Goal: Task Accomplishment & Management: Manage account settings

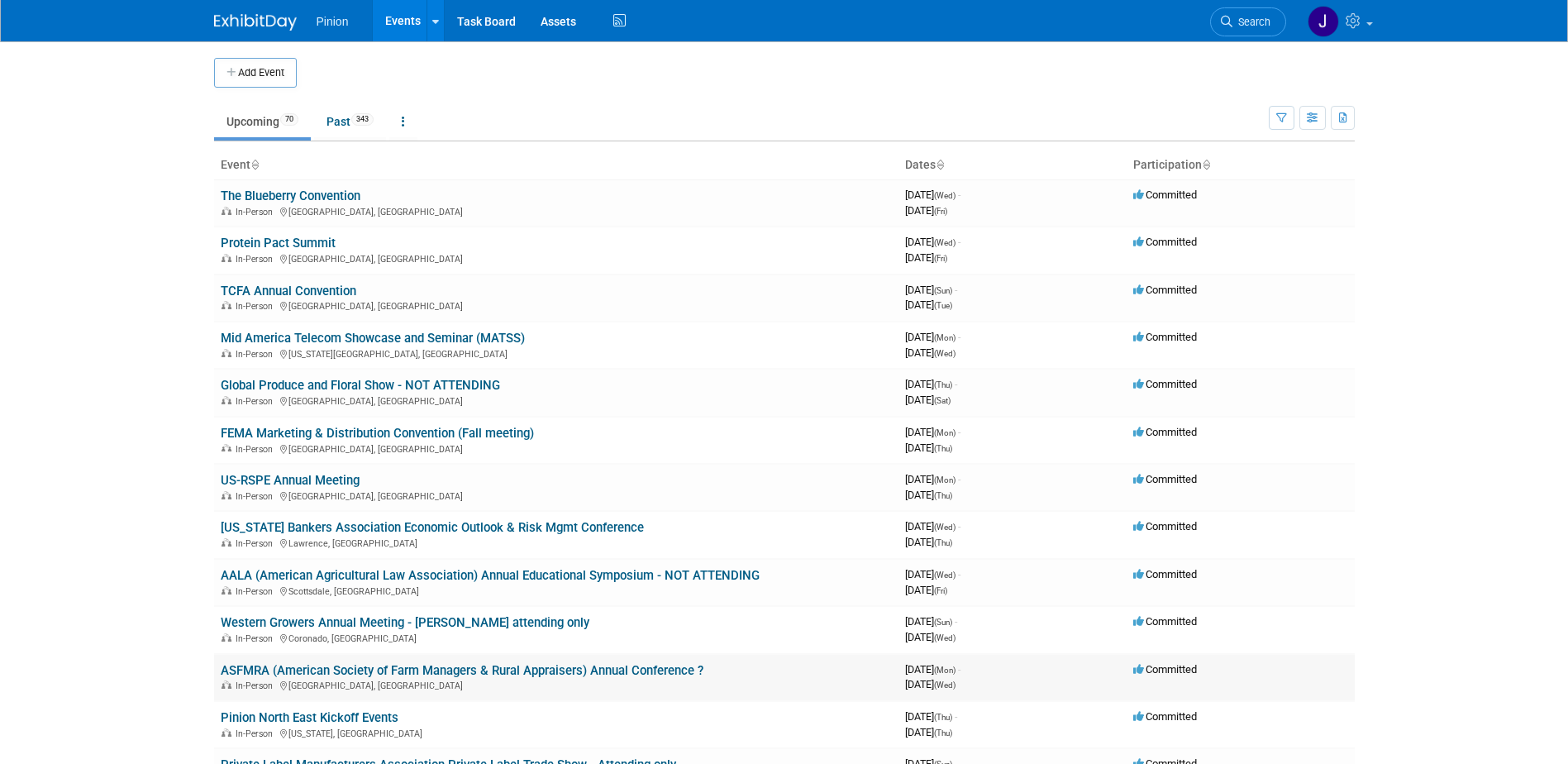
click at [247, 664] on link "ASFMRA (American Society of Farm Managers & Rural Appraisers) Annual Conference…" at bounding box center [462, 670] width 483 height 15
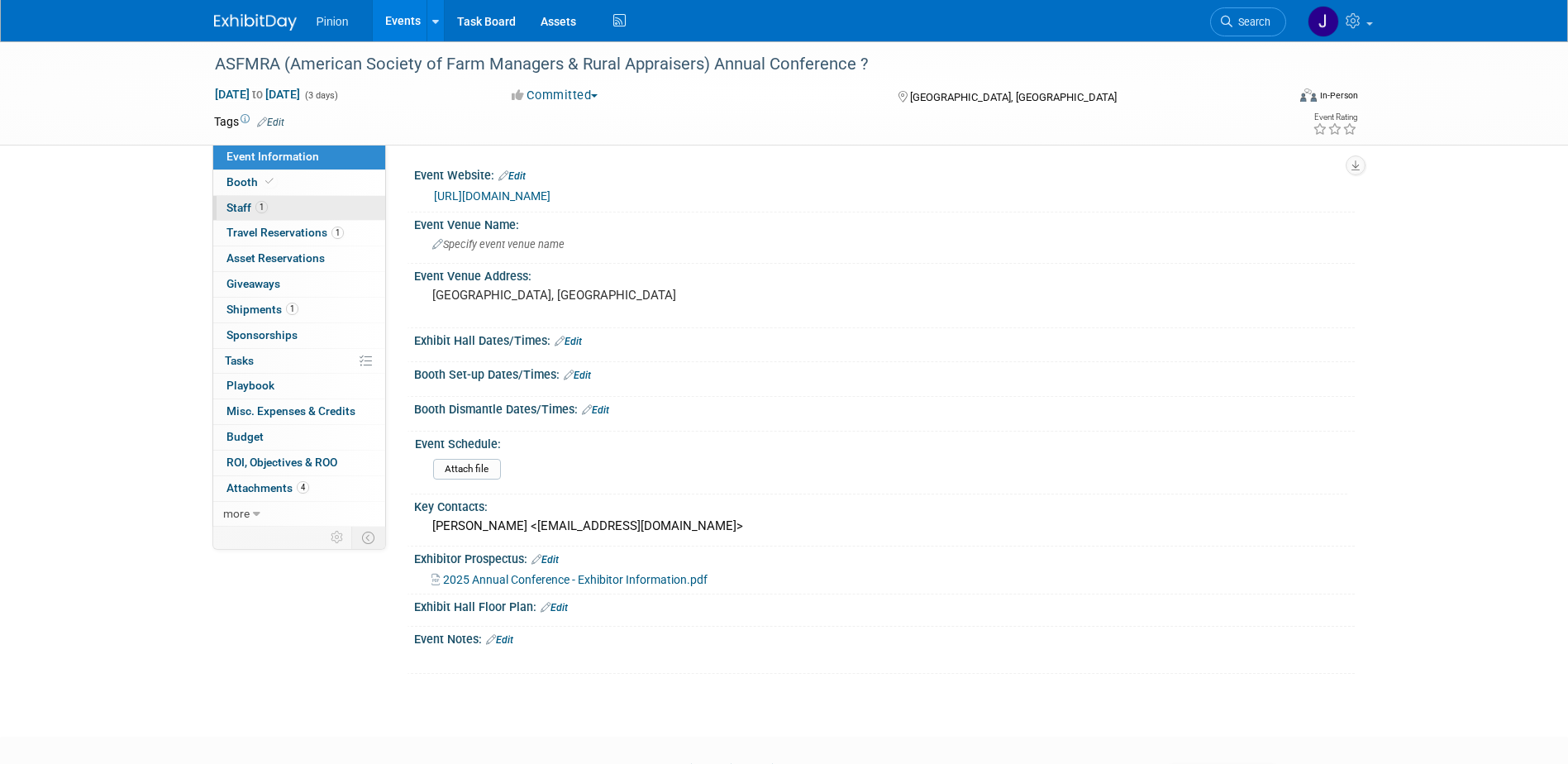
click at [241, 209] on span "Staff 1" at bounding box center [247, 207] width 42 height 13
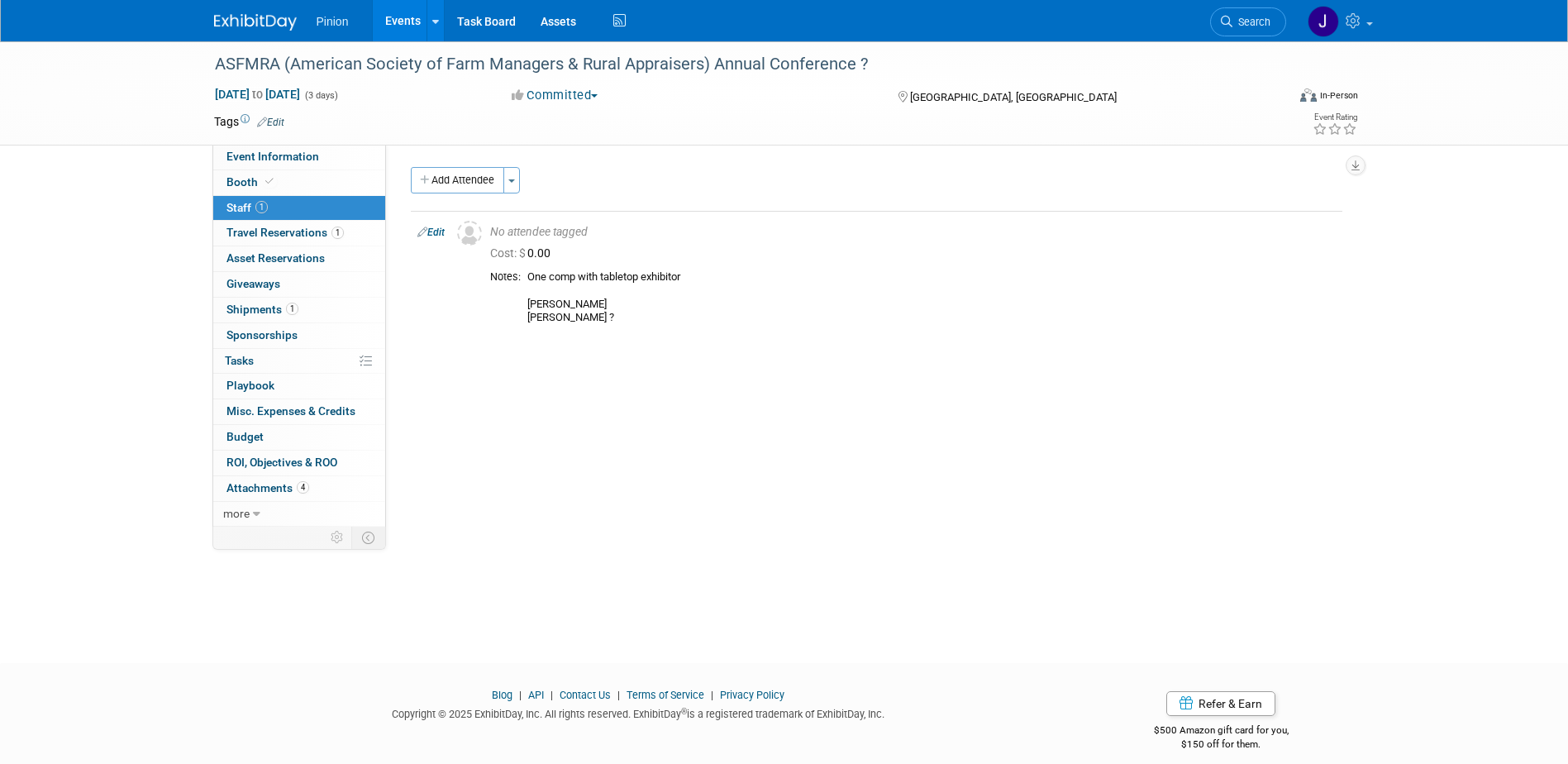
drag, startPoint x: 441, startPoint y: 232, endPoint x: 440, endPoint y: 240, distance: 8.1
click at [441, 232] on link "Edit" at bounding box center [431, 233] width 28 height 12
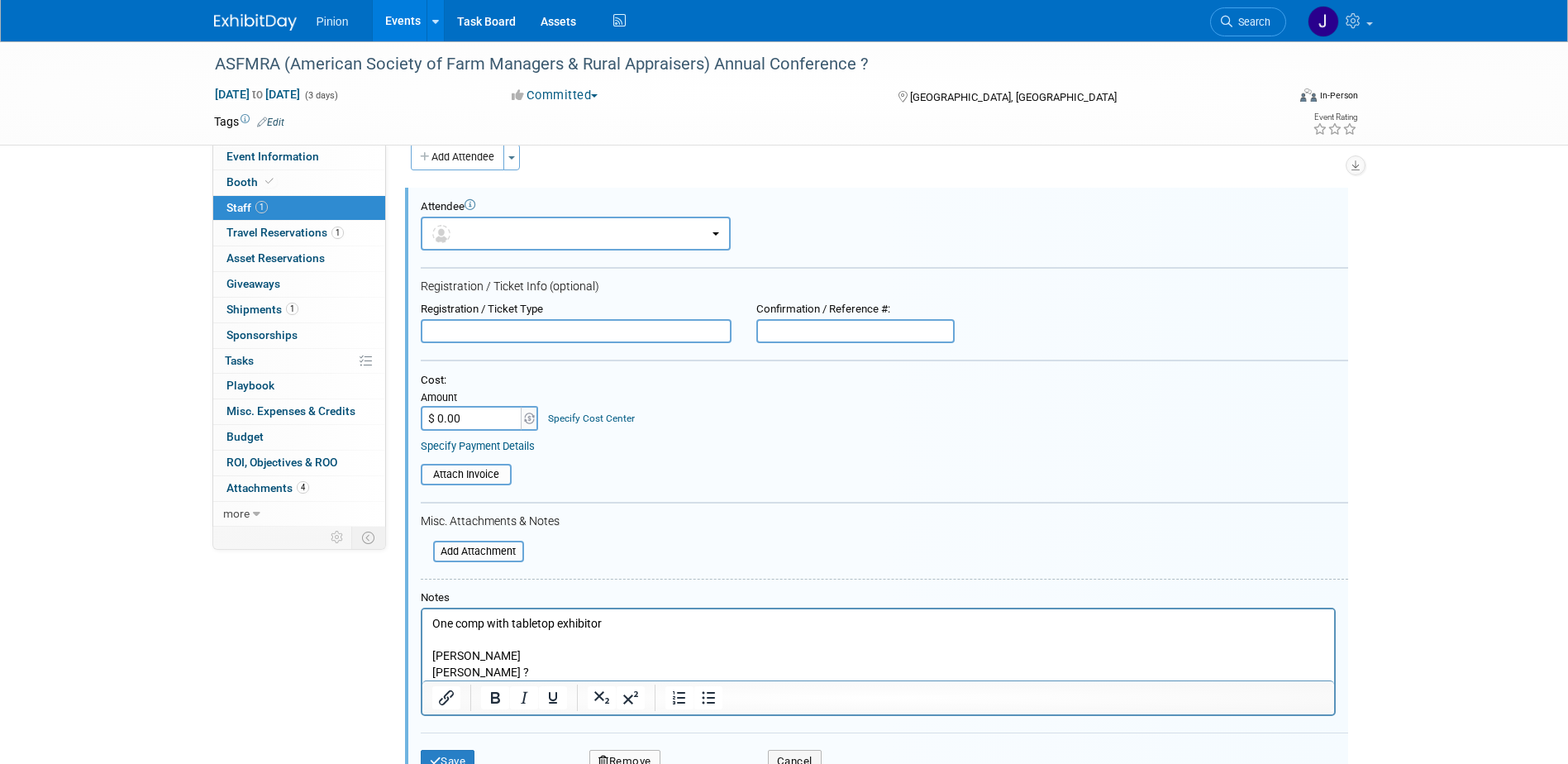
click at [532, 667] on p "One comp with tabletop exhibitor [PERSON_NAME] [PERSON_NAME] ?" at bounding box center [877, 648] width 893 height 64
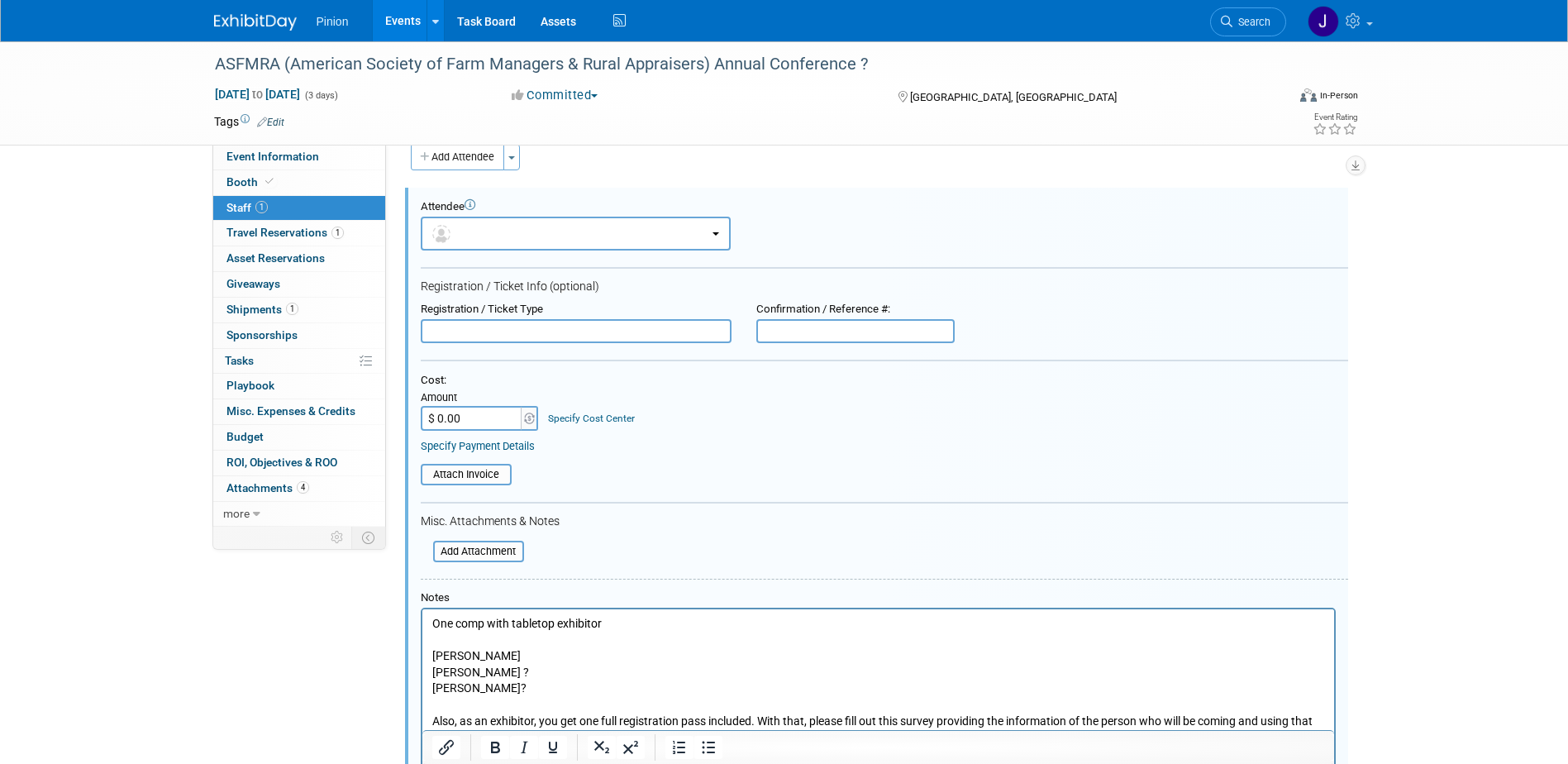
scroll to position [88, 0]
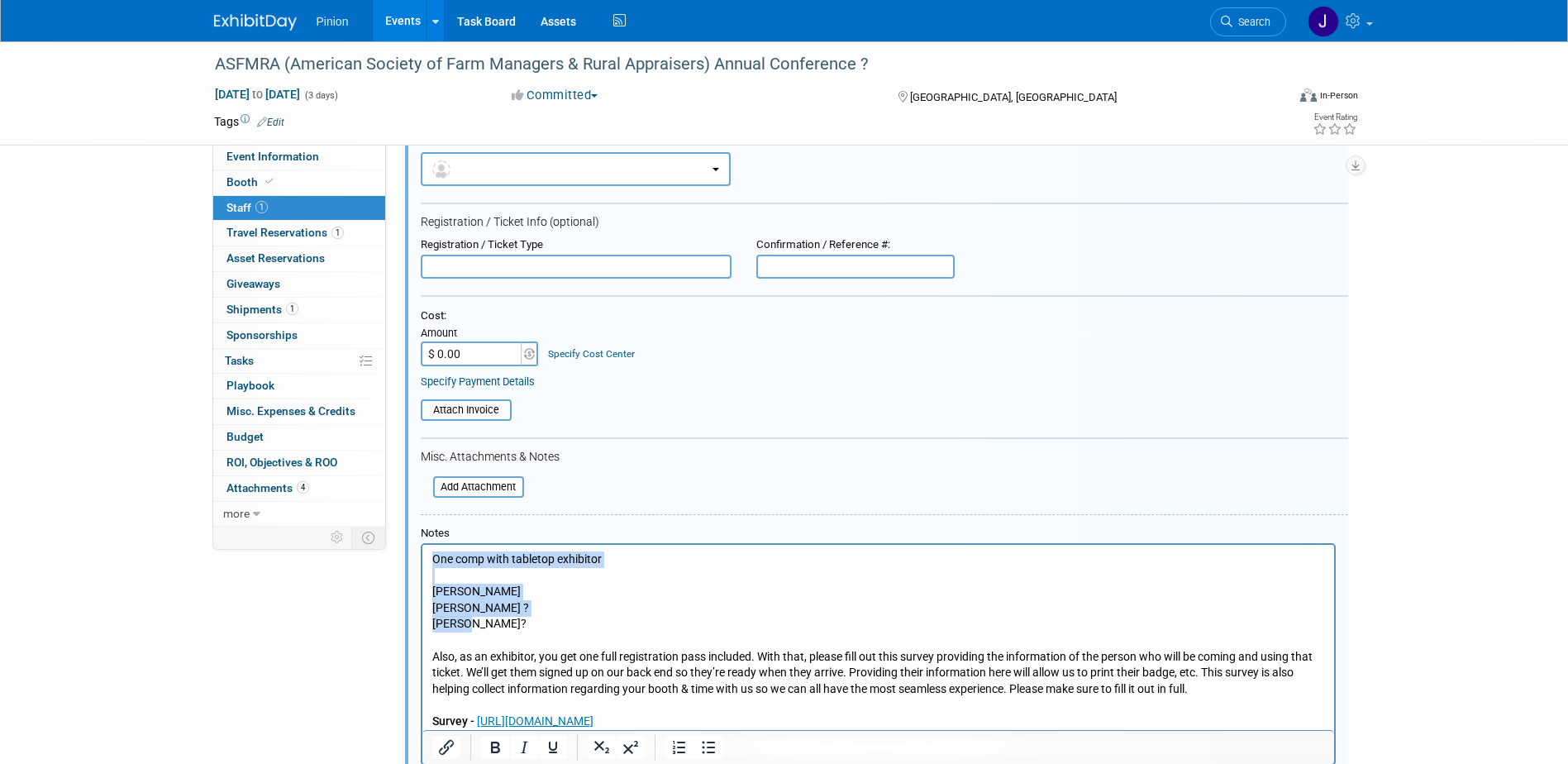
drag, startPoint x: 475, startPoint y: 628, endPoint x: 843, endPoint y: 1102, distance: 600.1
click at [421, 556] on html "One comp with tabletop exhibitor [PERSON_NAME] [PERSON_NAME] ? [PERSON_NAME]? A…" at bounding box center [877, 637] width 912 height 185
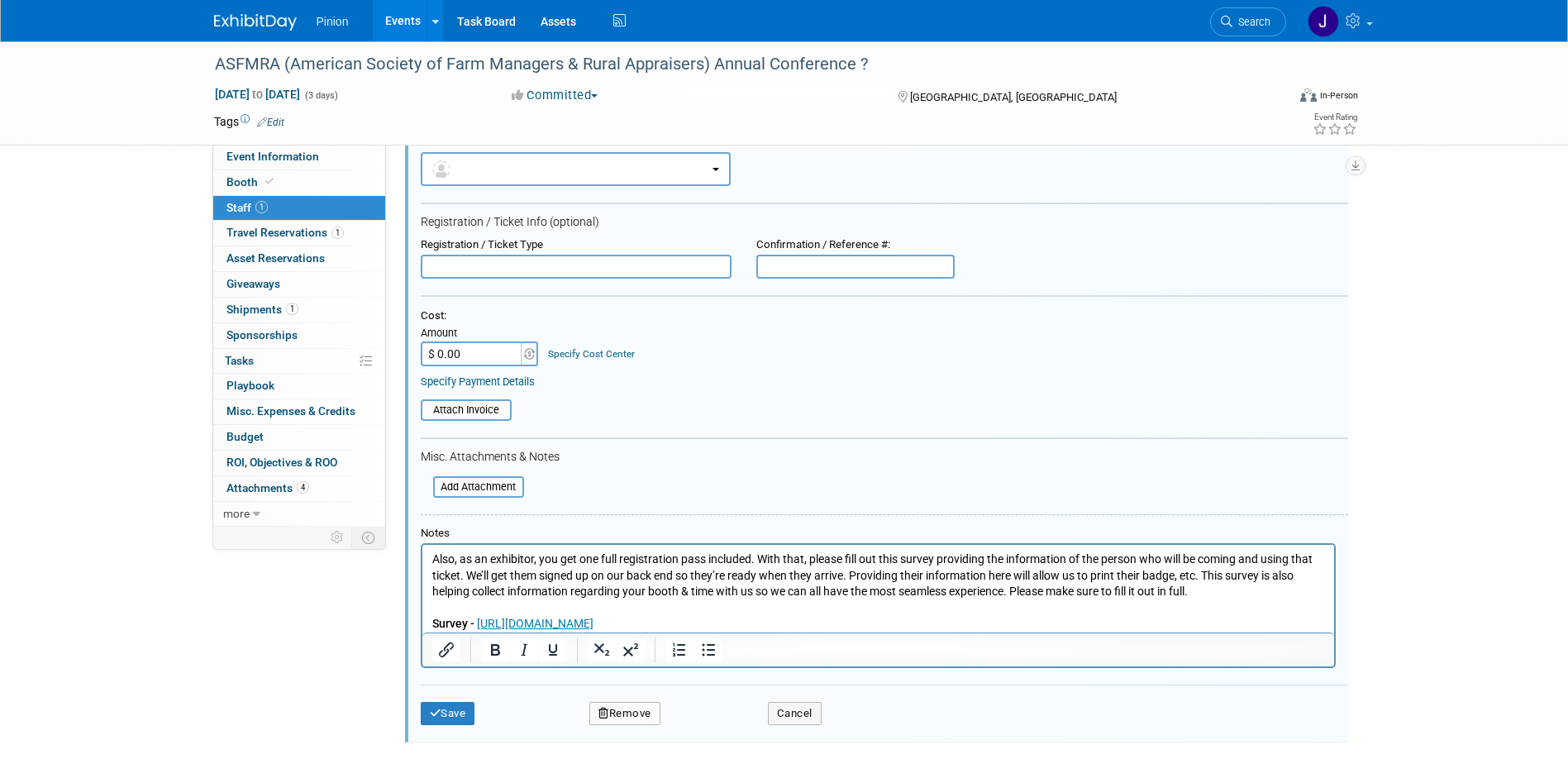
click at [735, 621] on p "Survey - [URL][DOMAIN_NAME]" at bounding box center [877, 624] width 893 height 17
click at [738, 620] on p "Survey - [URL][DOMAIN_NAME]﻿" at bounding box center [877, 624] width 893 height 17
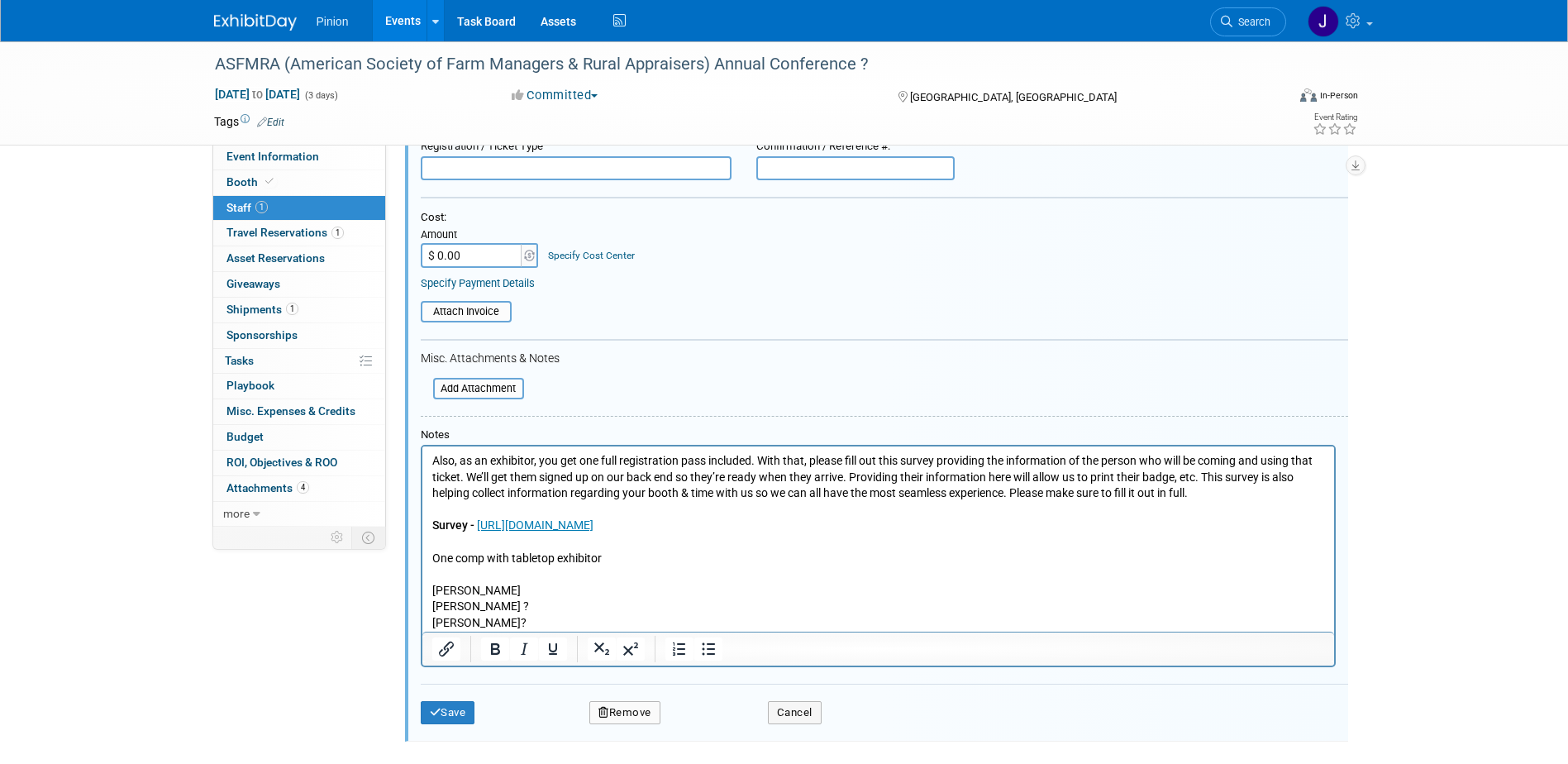
scroll to position [198, 0]
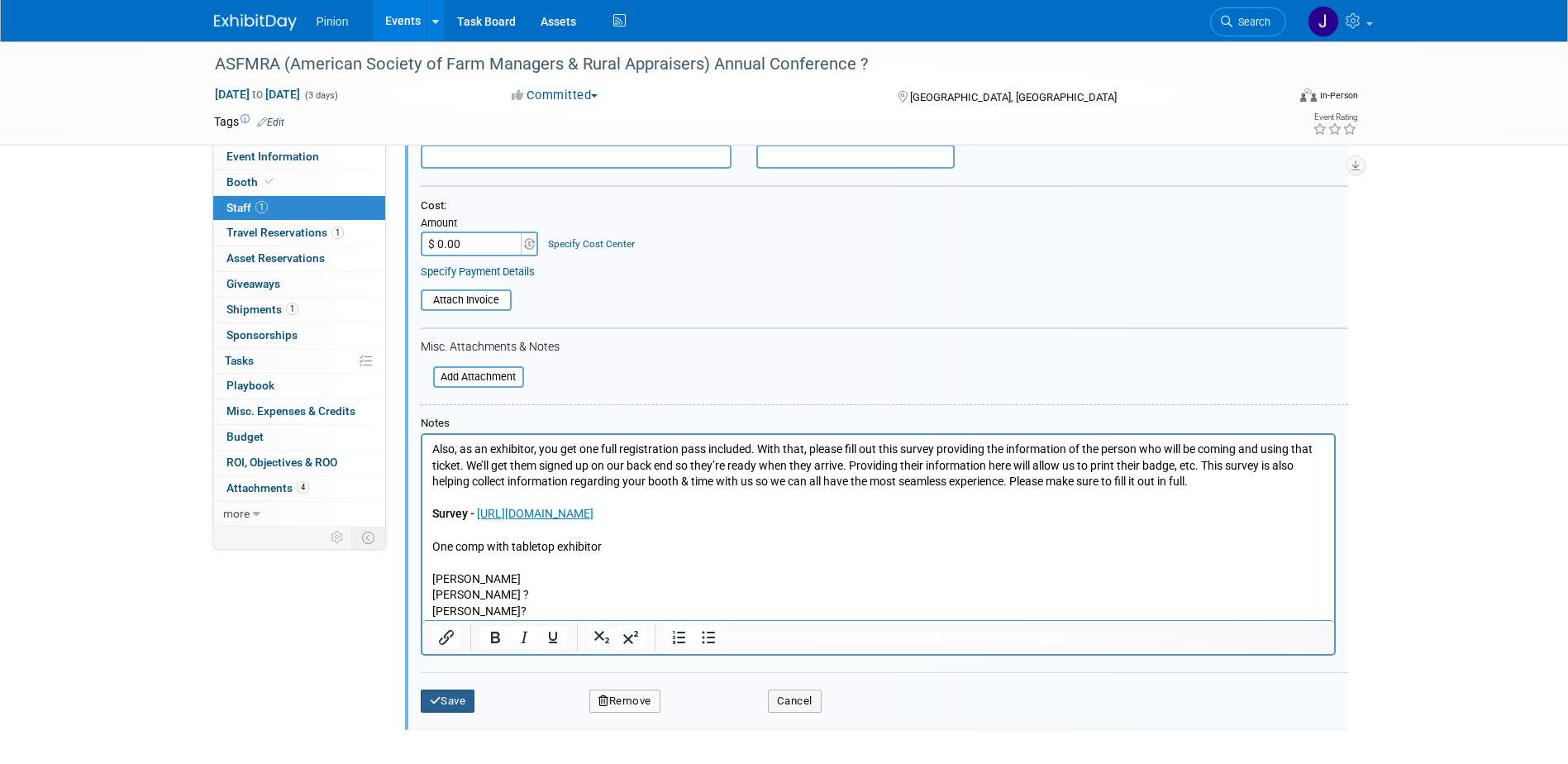
click at [469, 695] on button "Save" at bounding box center [447, 701] width 54 height 23
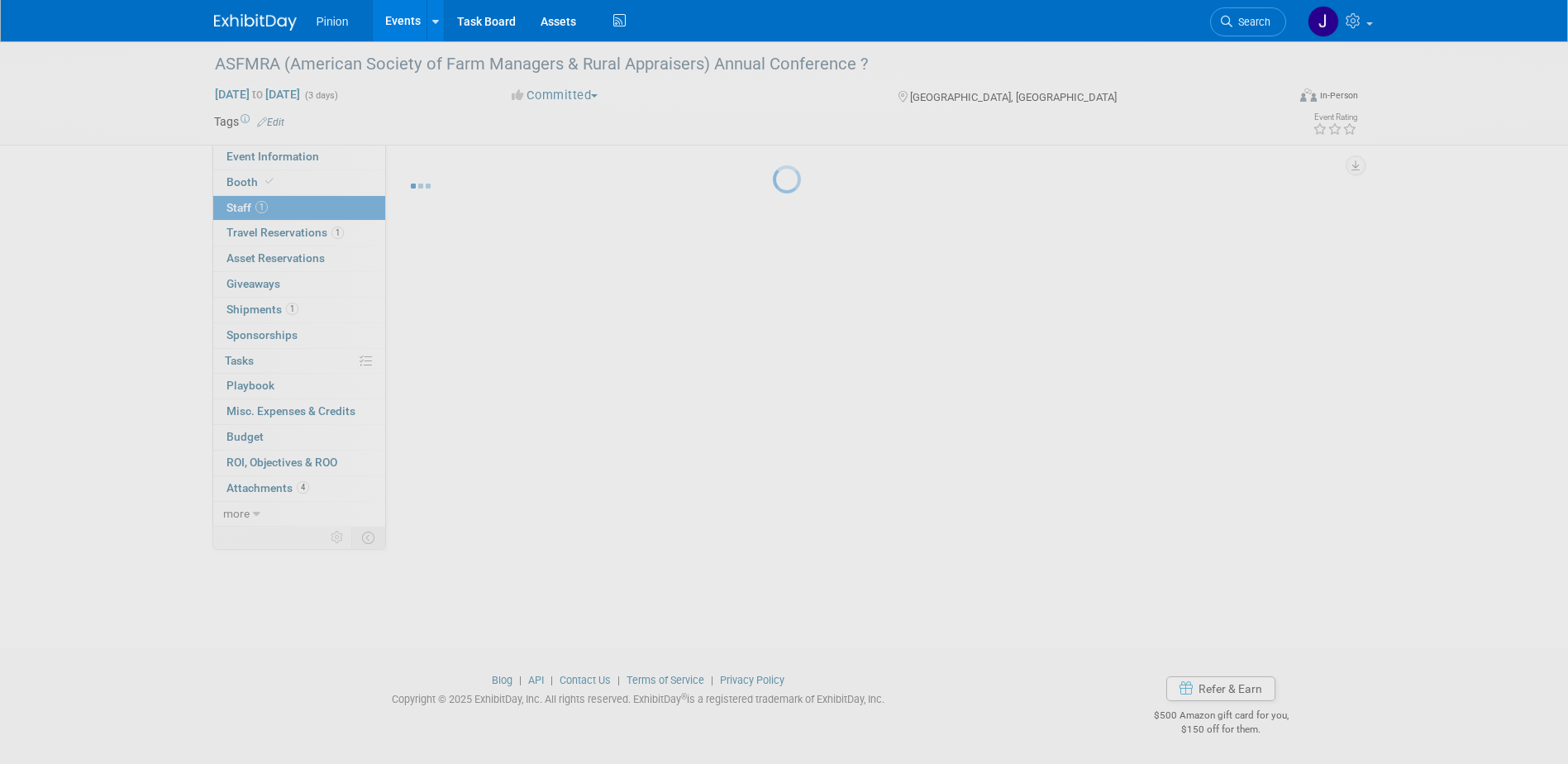
scroll to position [15, 0]
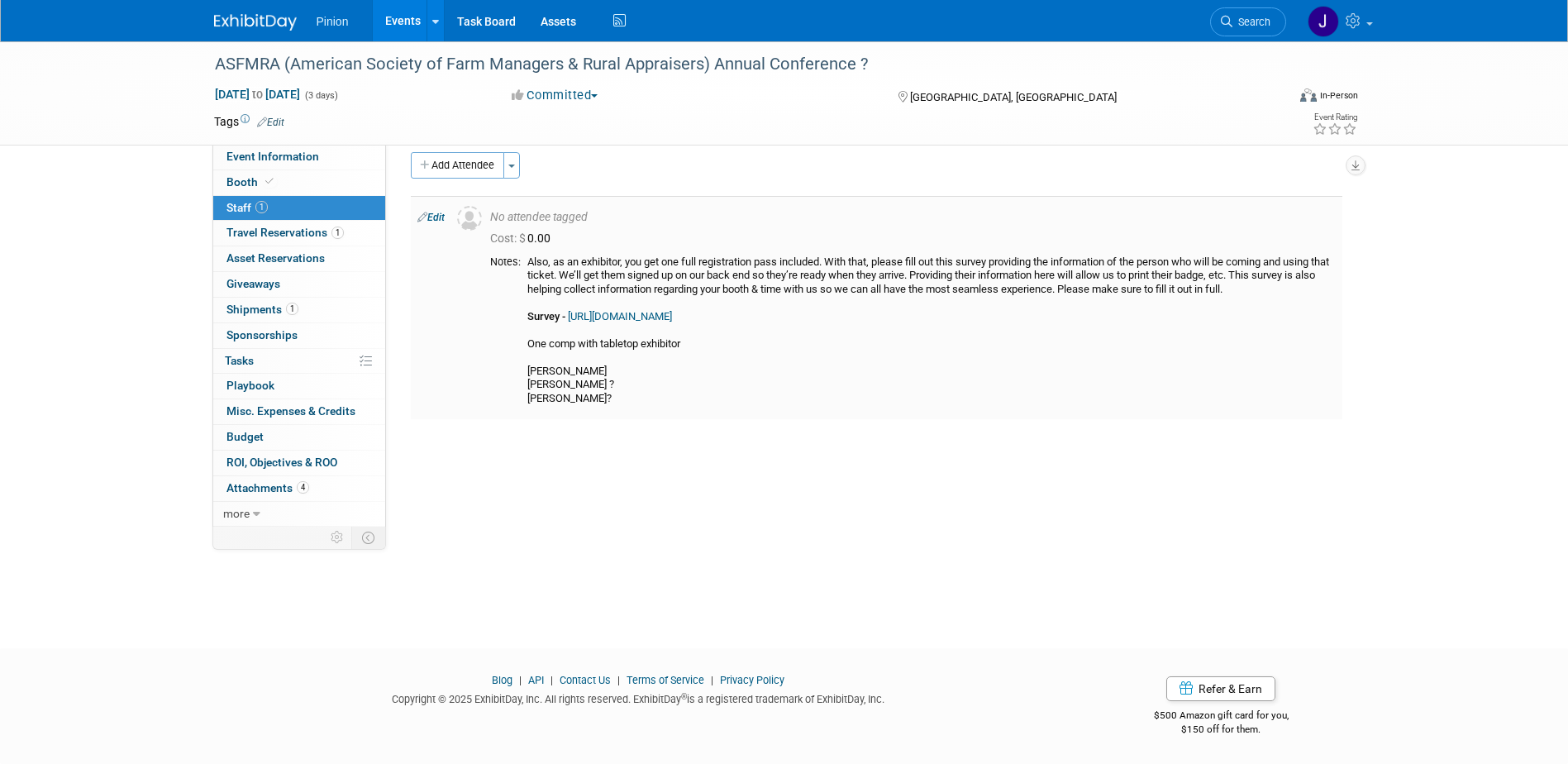
click at [445, 219] on link "Edit" at bounding box center [431, 218] width 28 height 12
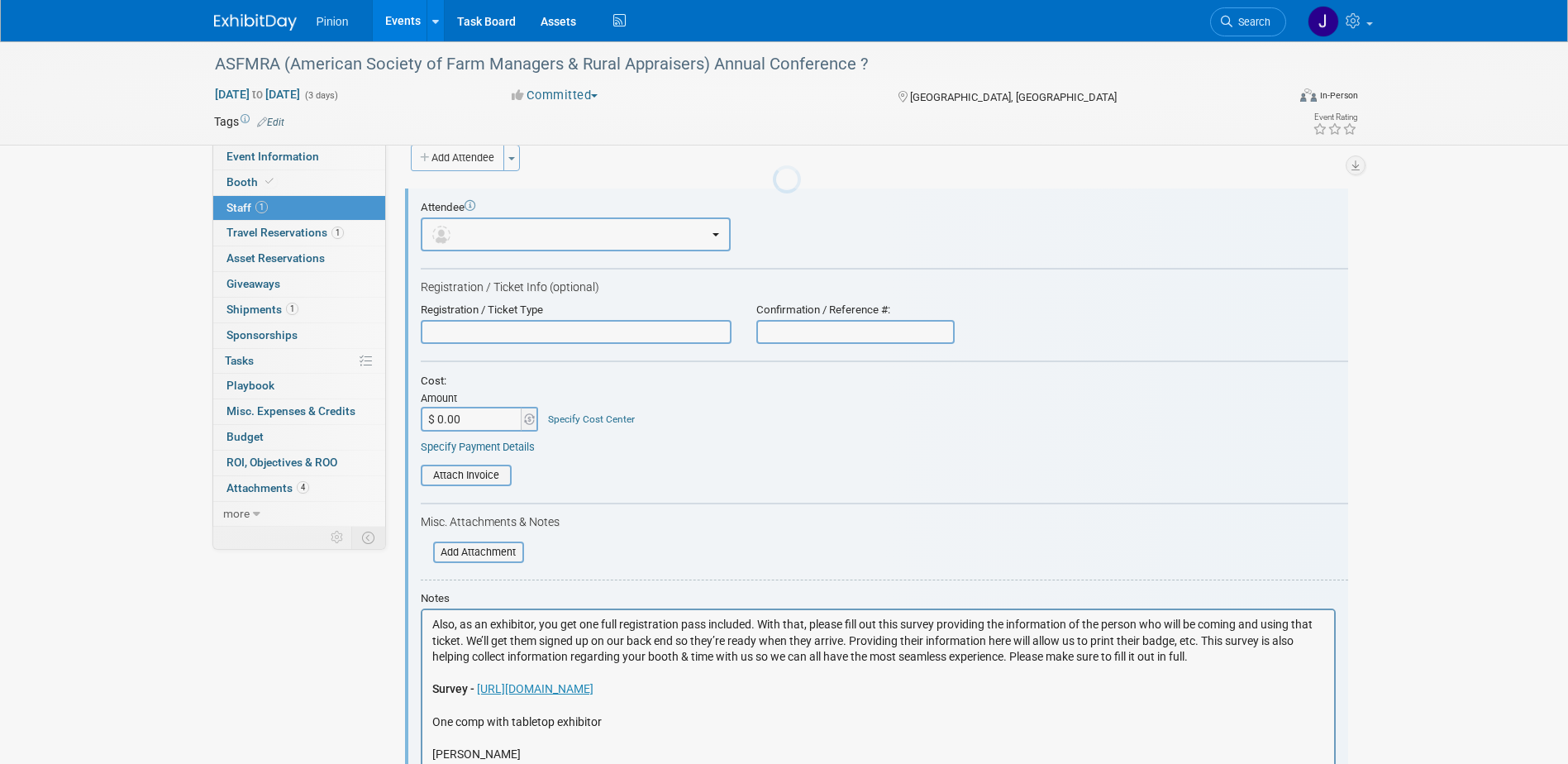
scroll to position [0, 0]
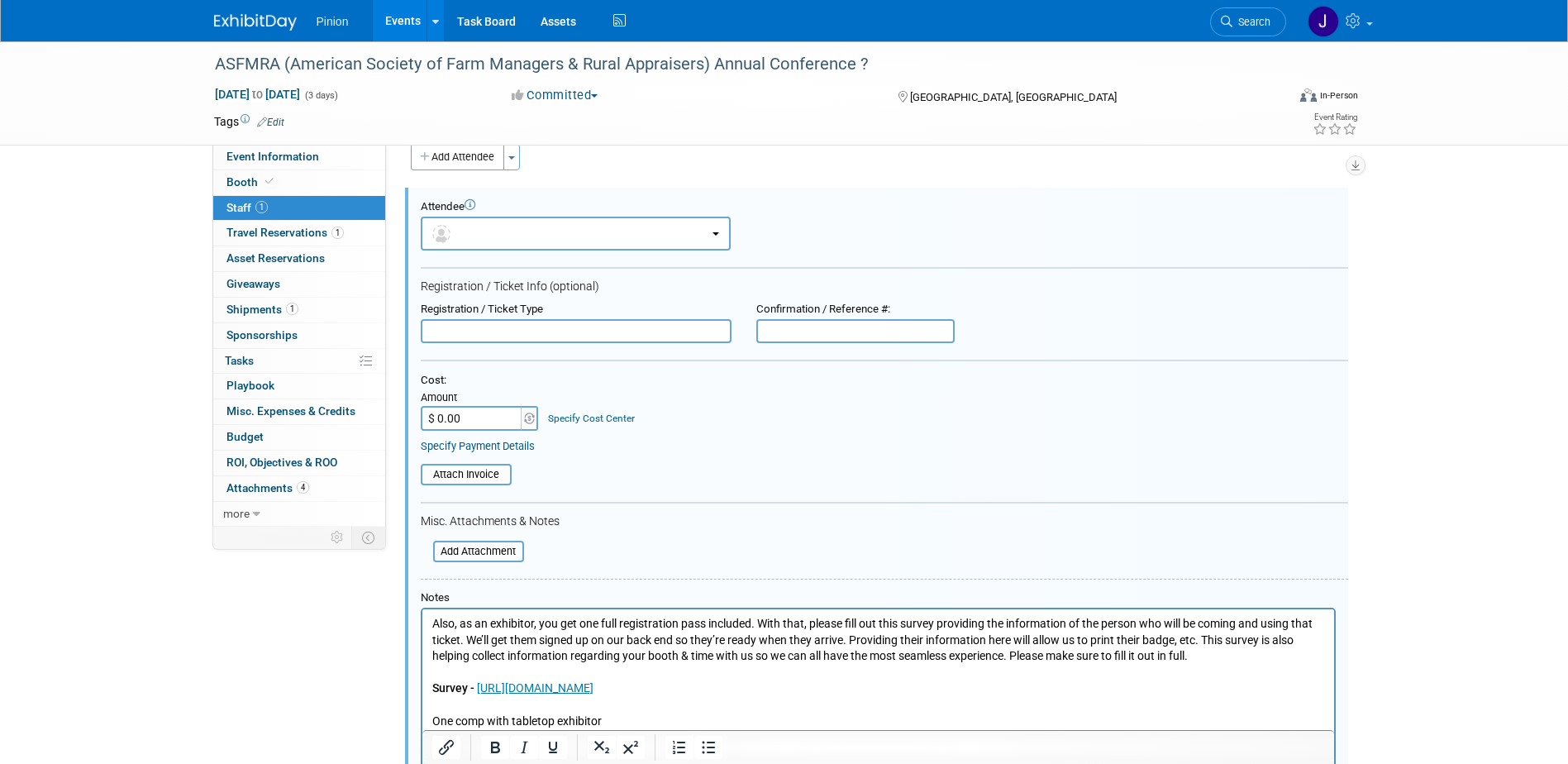
click at [526, 323] on input "text" at bounding box center [576, 332] width 311 height 25
type input "Comp reg"
click at [736, 687] on p "Also, as an exhibitor, you get one full registration pass included. With that, …" at bounding box center [877, 706] width 893 height 179
click at [437, 631] on p "Also, as an exhibitor, you get one full registration pass included. With that, …" at bounding box center [877, 706] width 893 height 179
click at [1227, 652] on p "Also, as an exhibitor, you get one full registration pass included. With that, …" at bounding box center [877, 706] width 893 height 179
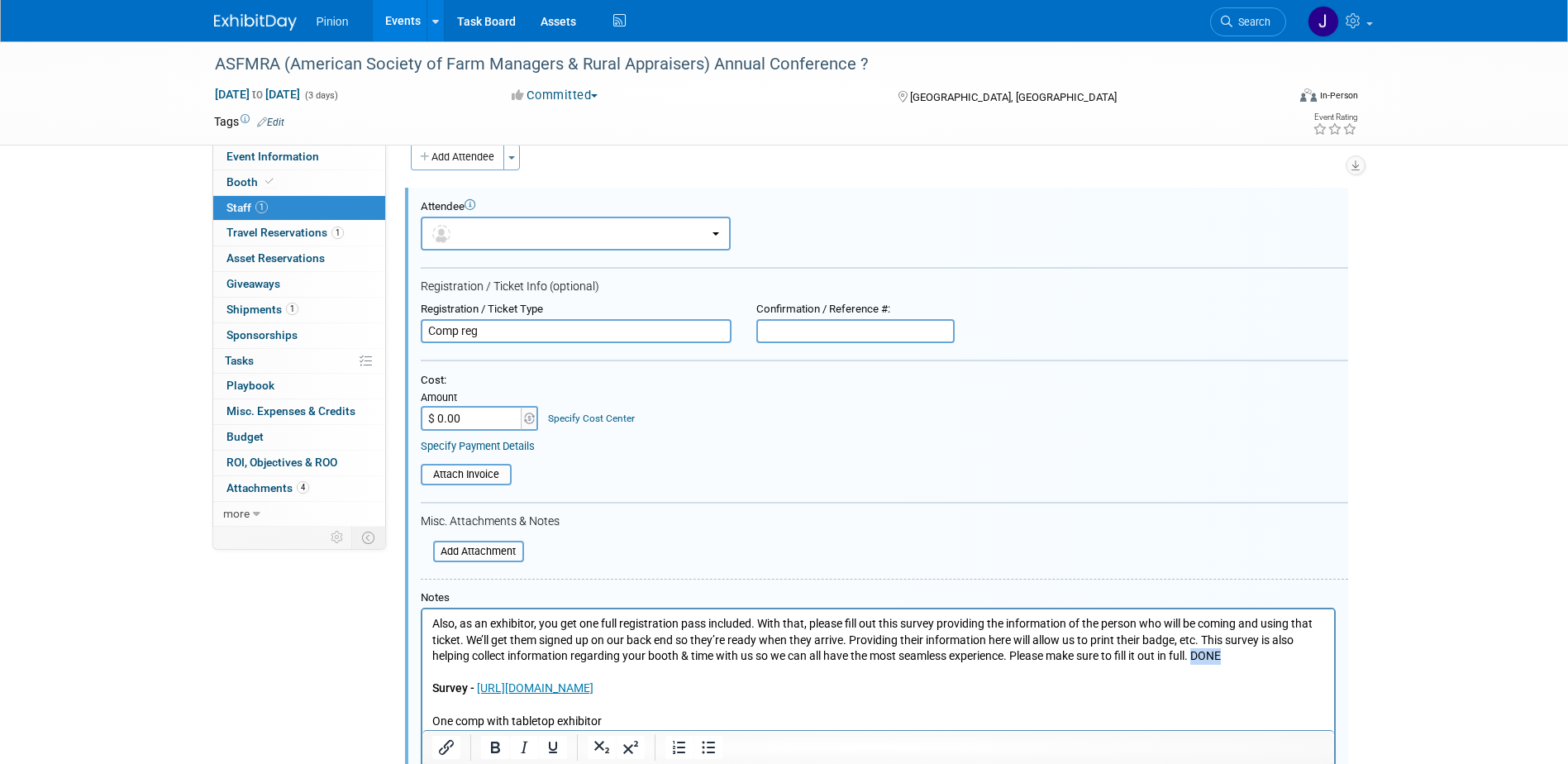
drag, startPoint x: 1267, startPoint y: 651, endPoint x: 1202, endPoint y: 655, distance: 65.1
click at [1202, 655] on p "Also, as an exhibitor, you get one full registration pass included. With that, …" at bounding box center [877, 706] width 893 height 179
click at [501, 748] on icon "Bold" at bounding box center [496, 747] width 20 height 20
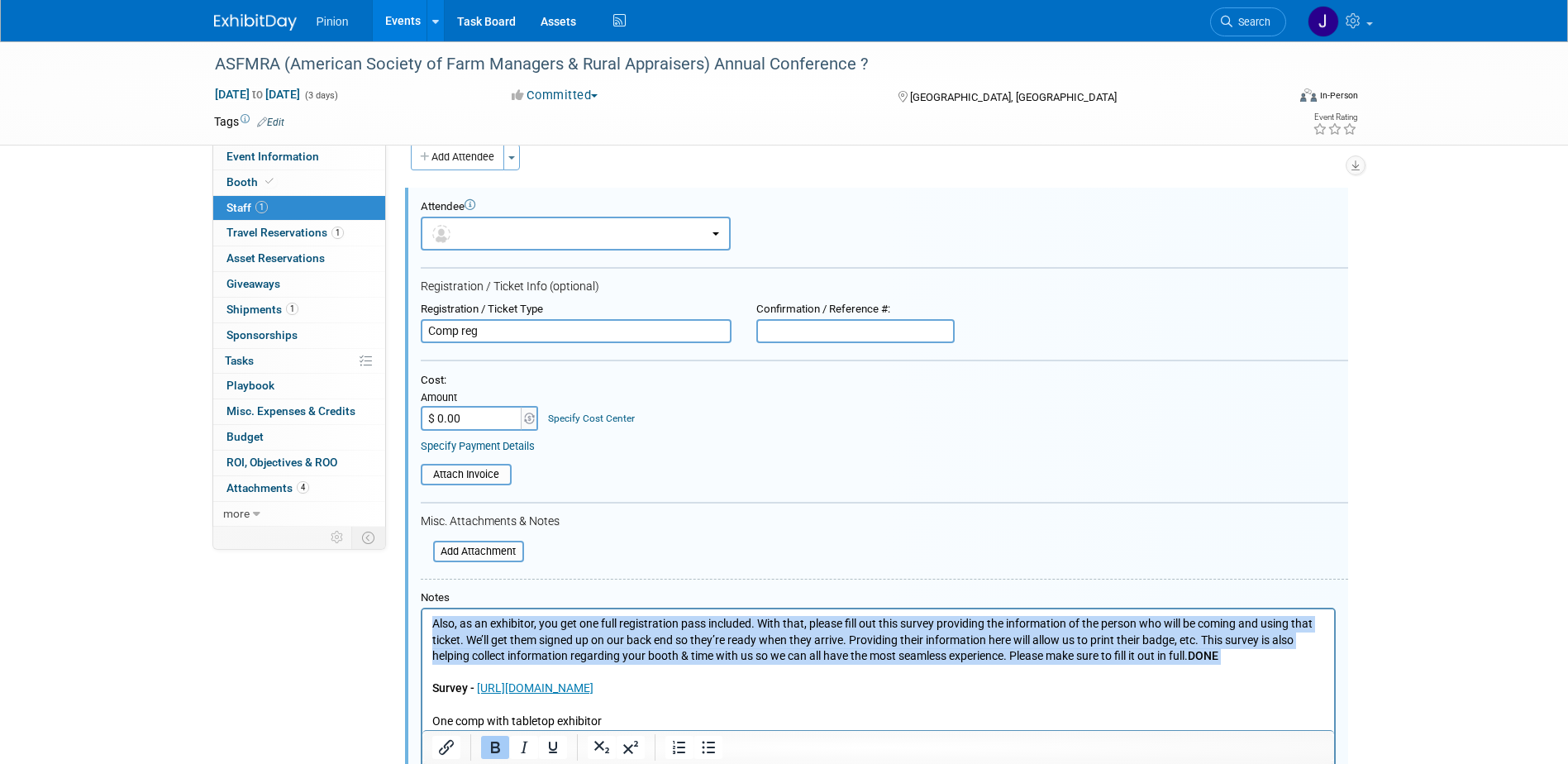
click at [1257, 653] on p "Also, as an exhibitor, you get one full registration pass included. With that, …" at bounding box center [877, 706] width 893 height 179
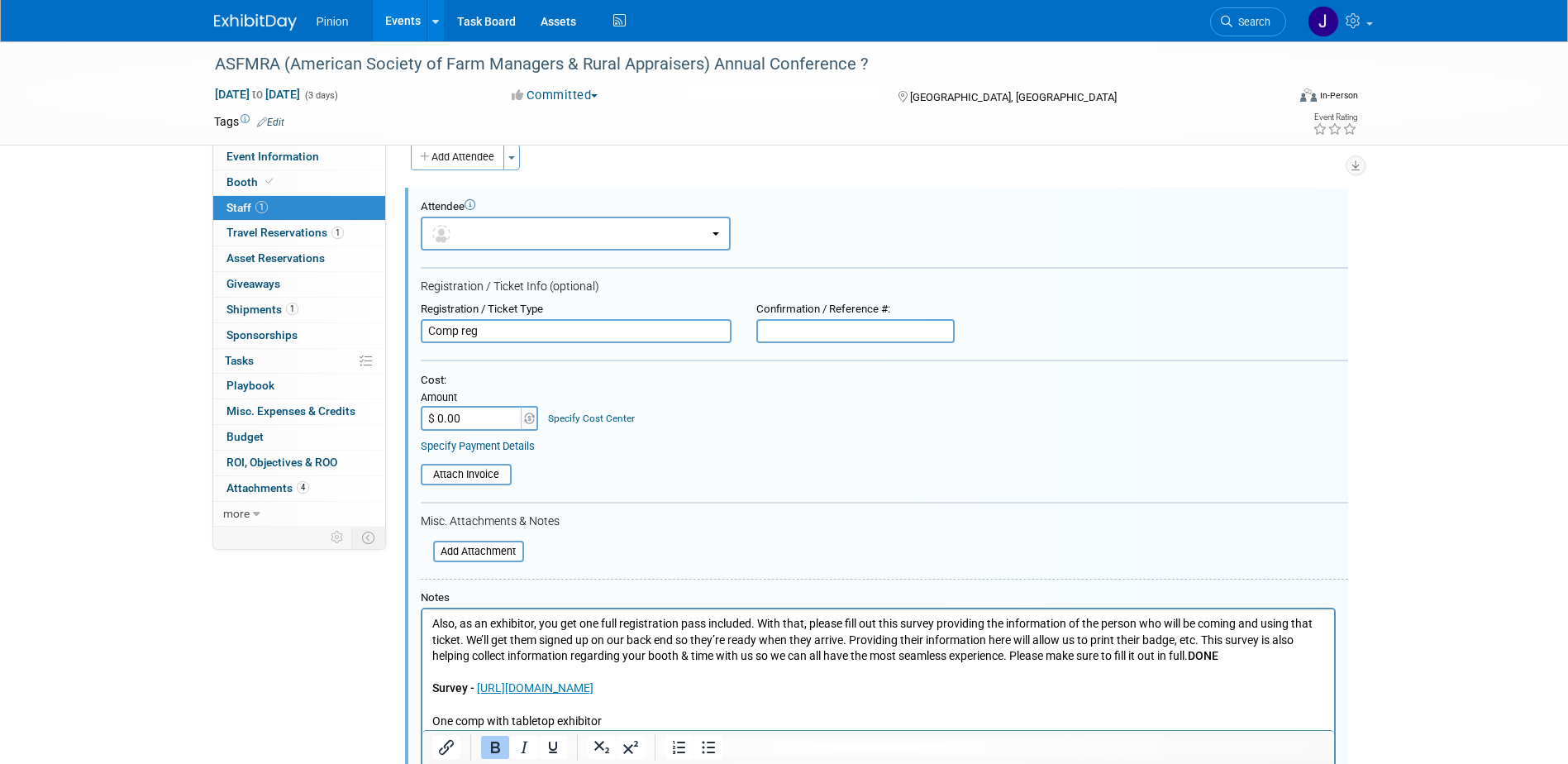
click at [1242, 653] on p "Also, as an exhibitor, you get one full registration pass included. With that, …" at bounding box center [877, 706] width 893 height 179
drag, startPoint x: 1567, startPoint y: 461, endPoint x: 1562, endPoint y: 553, distance: 92.1
click at [1562, 553] on div "ASFMRA (American Society of Farm Managers & Rural Appraisers) Annual Conference…" at bounding box center [784, 493] width 1568 height 951
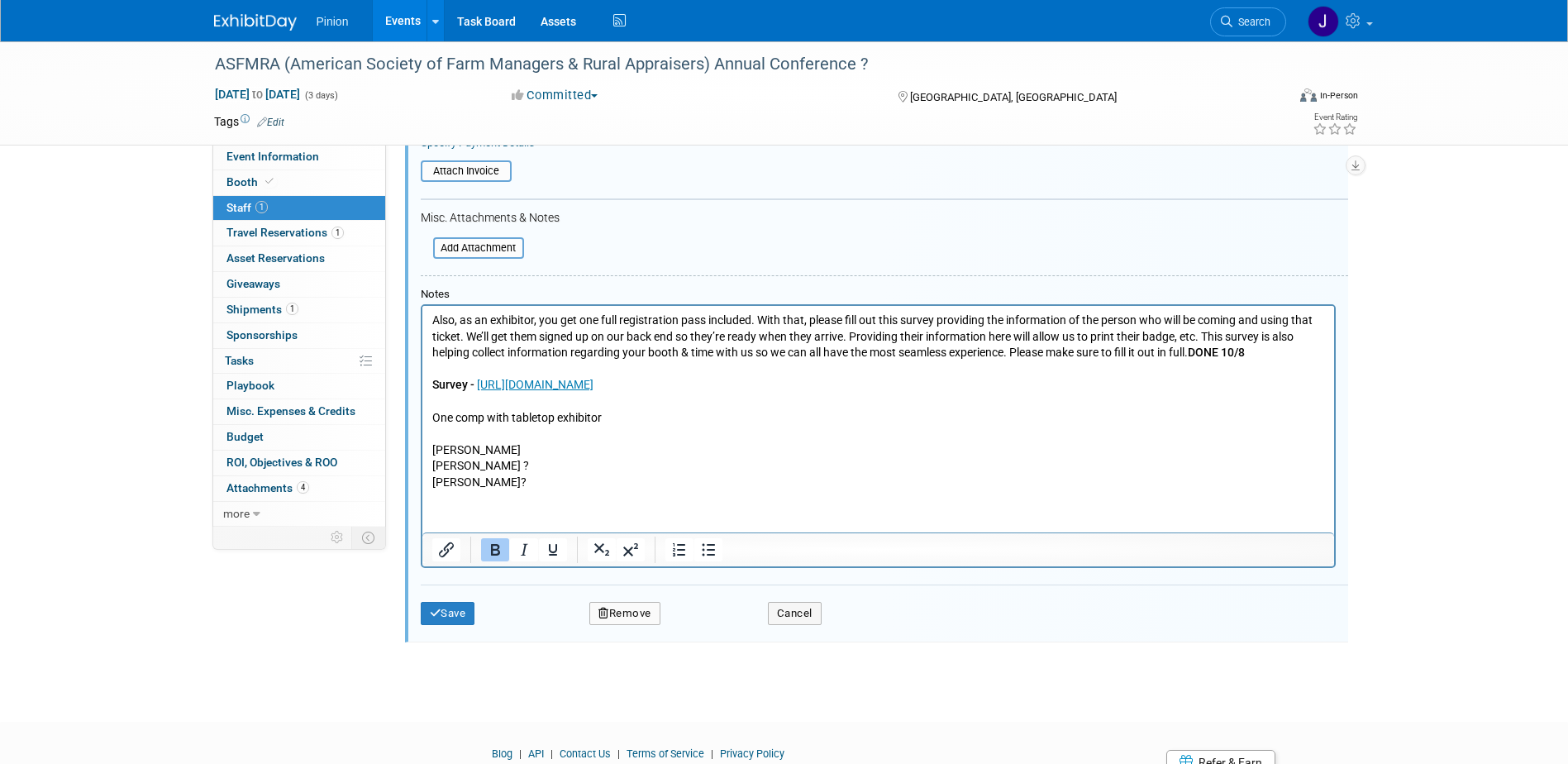
scroll to position [330, 0]
click at [458, 607] on button "Save" at bounding box center [447, 611] width 54 height 23
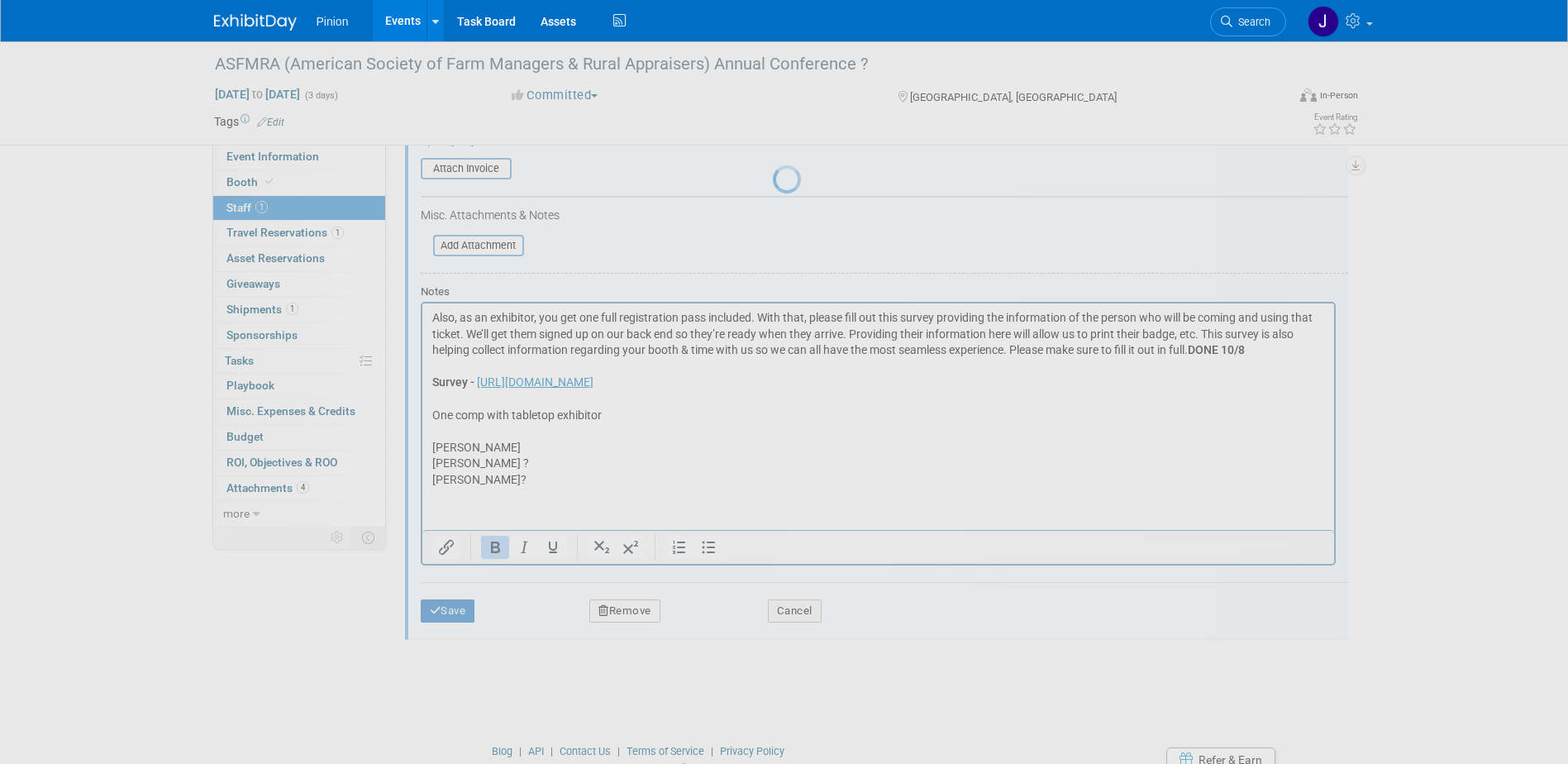
scroll to position [15, 0]
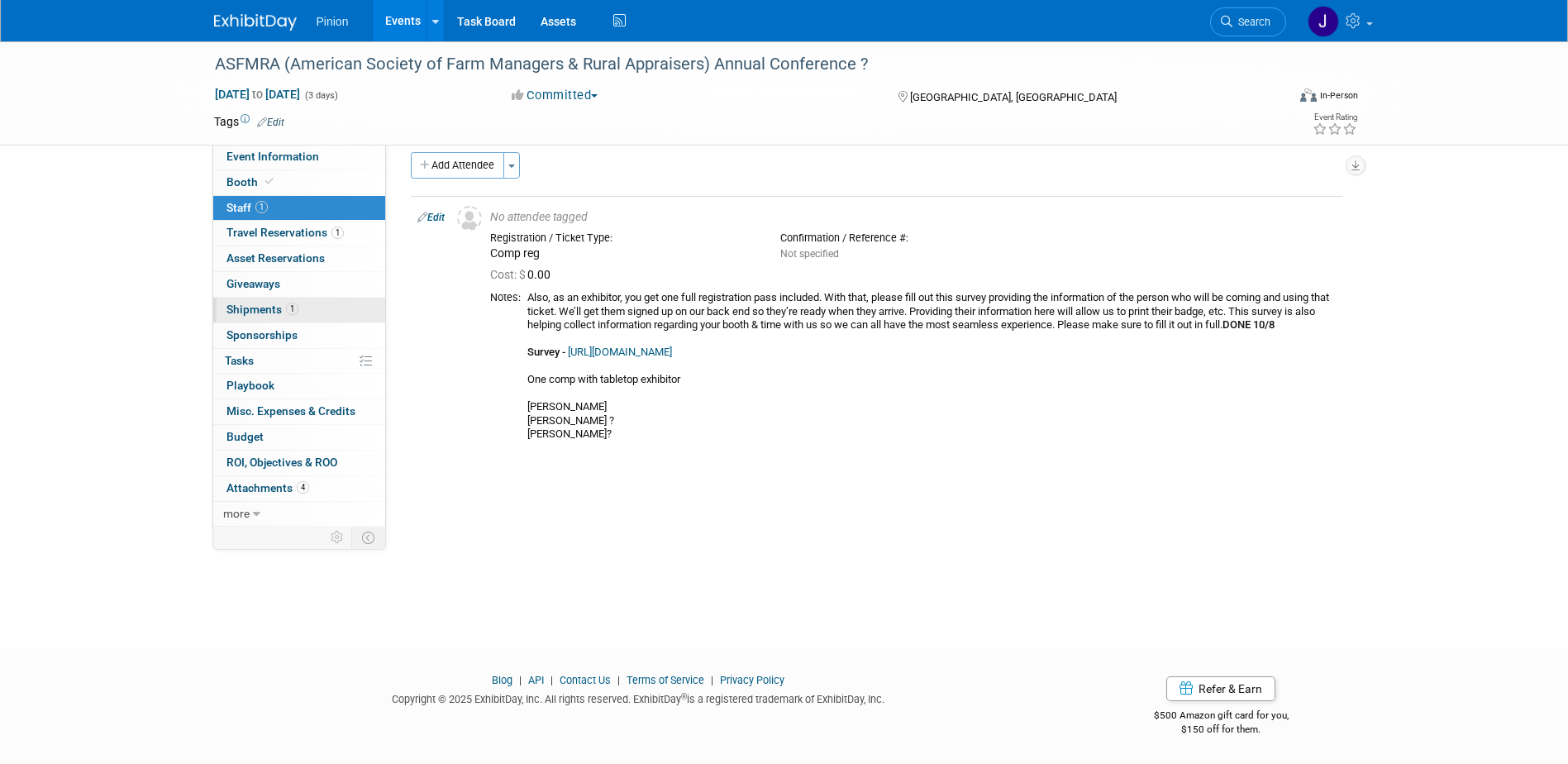
click at [289, 305] on span "1" at bounding box center [292, 309] width 13 height 13
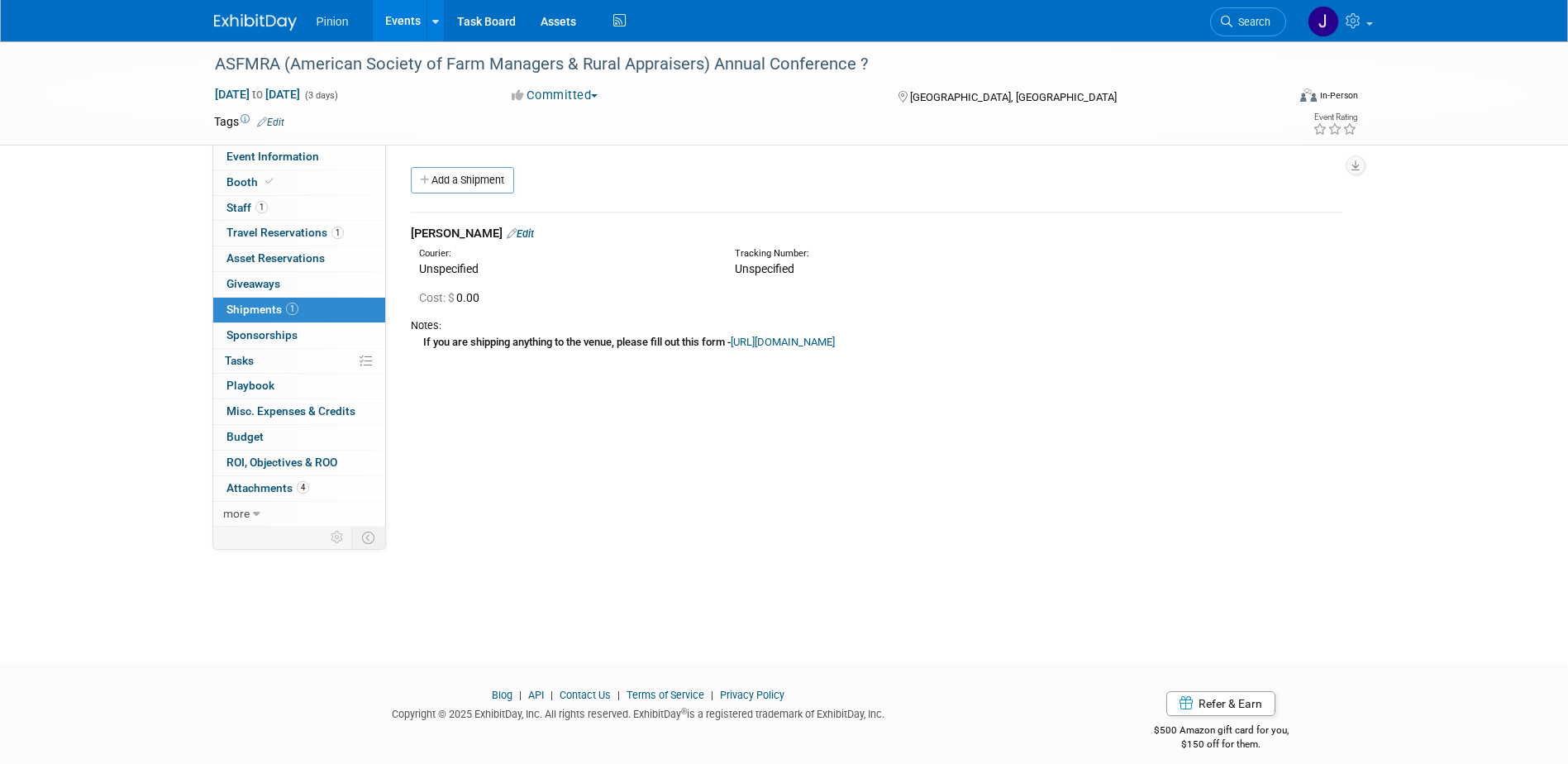
click at [507, 232] on link "Edit" at bounding box center [520, 234] width 28 height 13
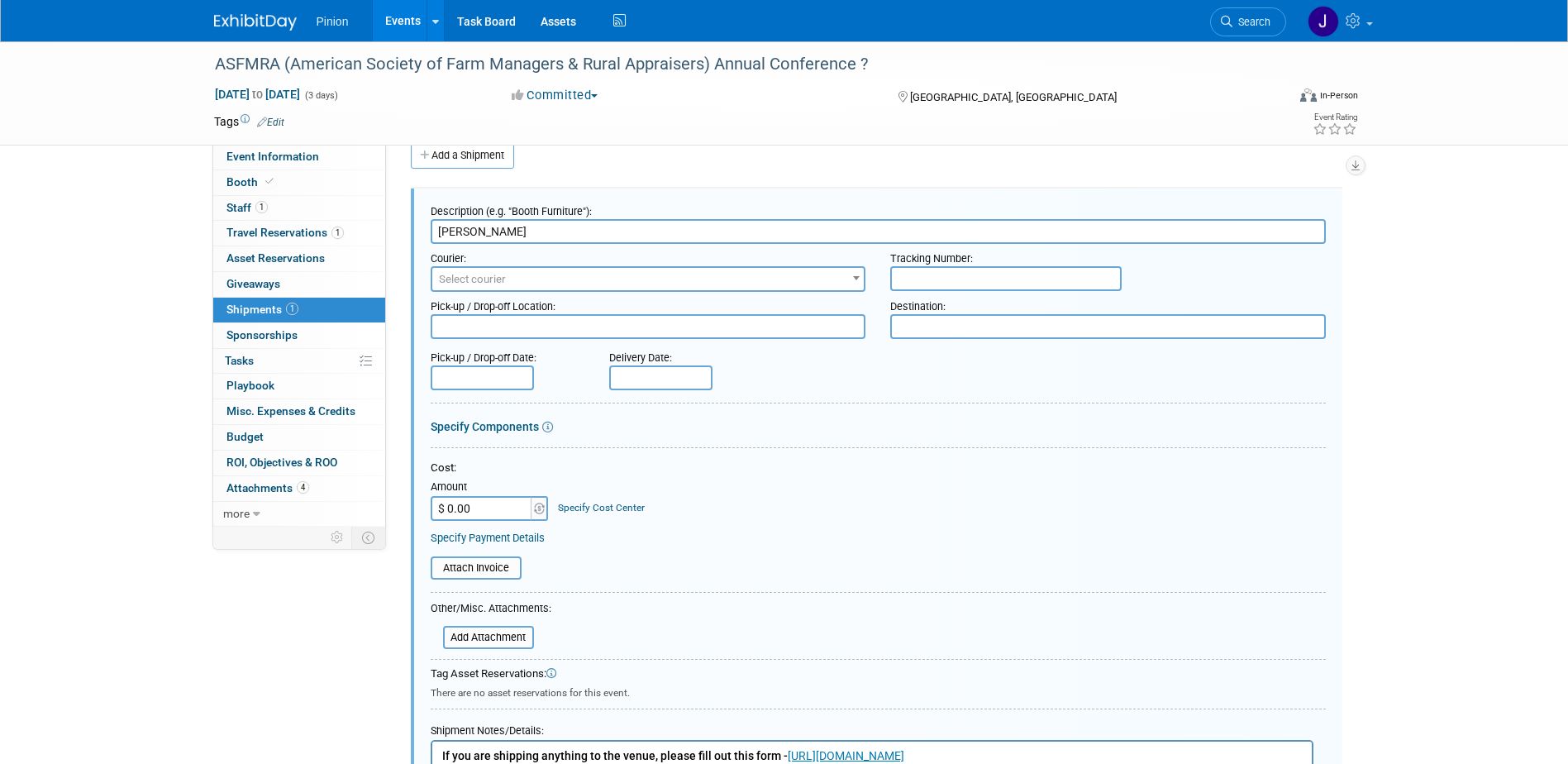
drag, startPoint x: 1563, startPoint y: 318, endPoint x: 1562, endPoint y: 351, distance: 33.0
click at [1562, 351] on div "ASFMRA (American Society of Farm Managers & Rural Appraisers) Annual Conference…" at bounding box center [784, 467] width 1568 height 901
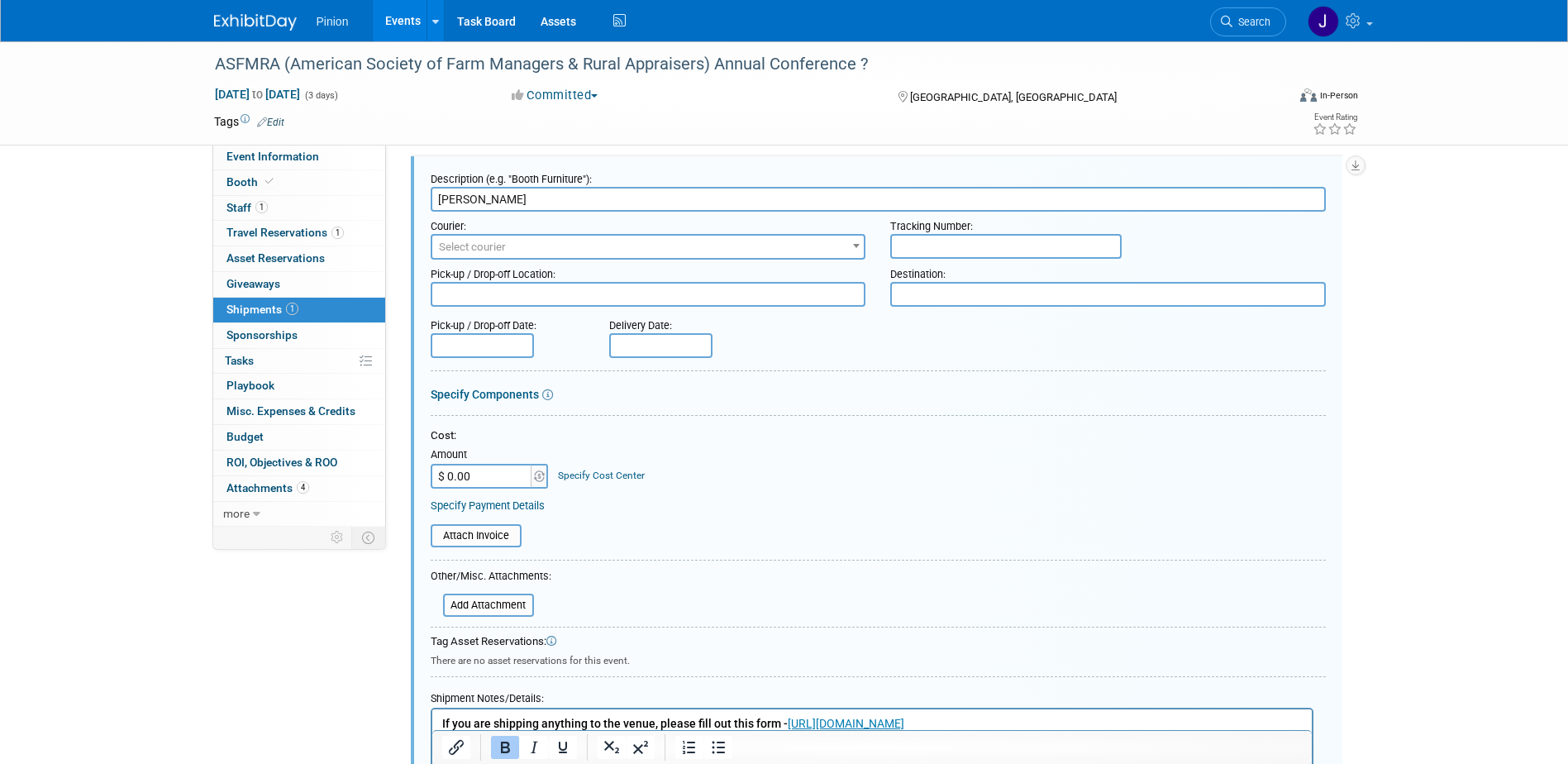
scroll to position [49, 0]
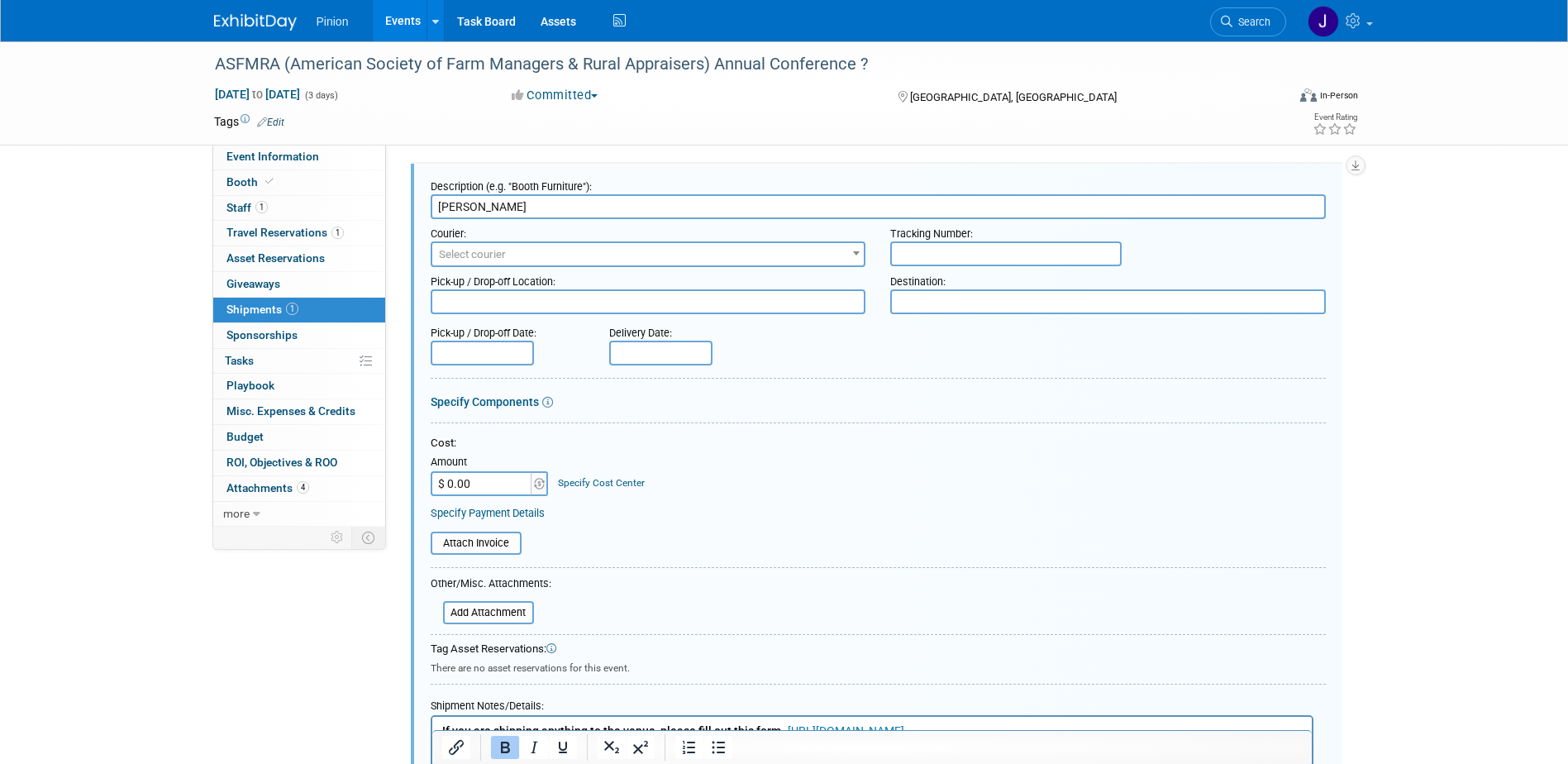
click at [988, 288] on div "Destination:" at bounding box center [1108, 278] width 435 height 23
click at [979, 299] on textarea at bounding box center [1108, 301] width 435 height 25
paste textarea "To the Hotel | Address & How To Label Wyndham Grand Clearwater Beach 110 Corono…"
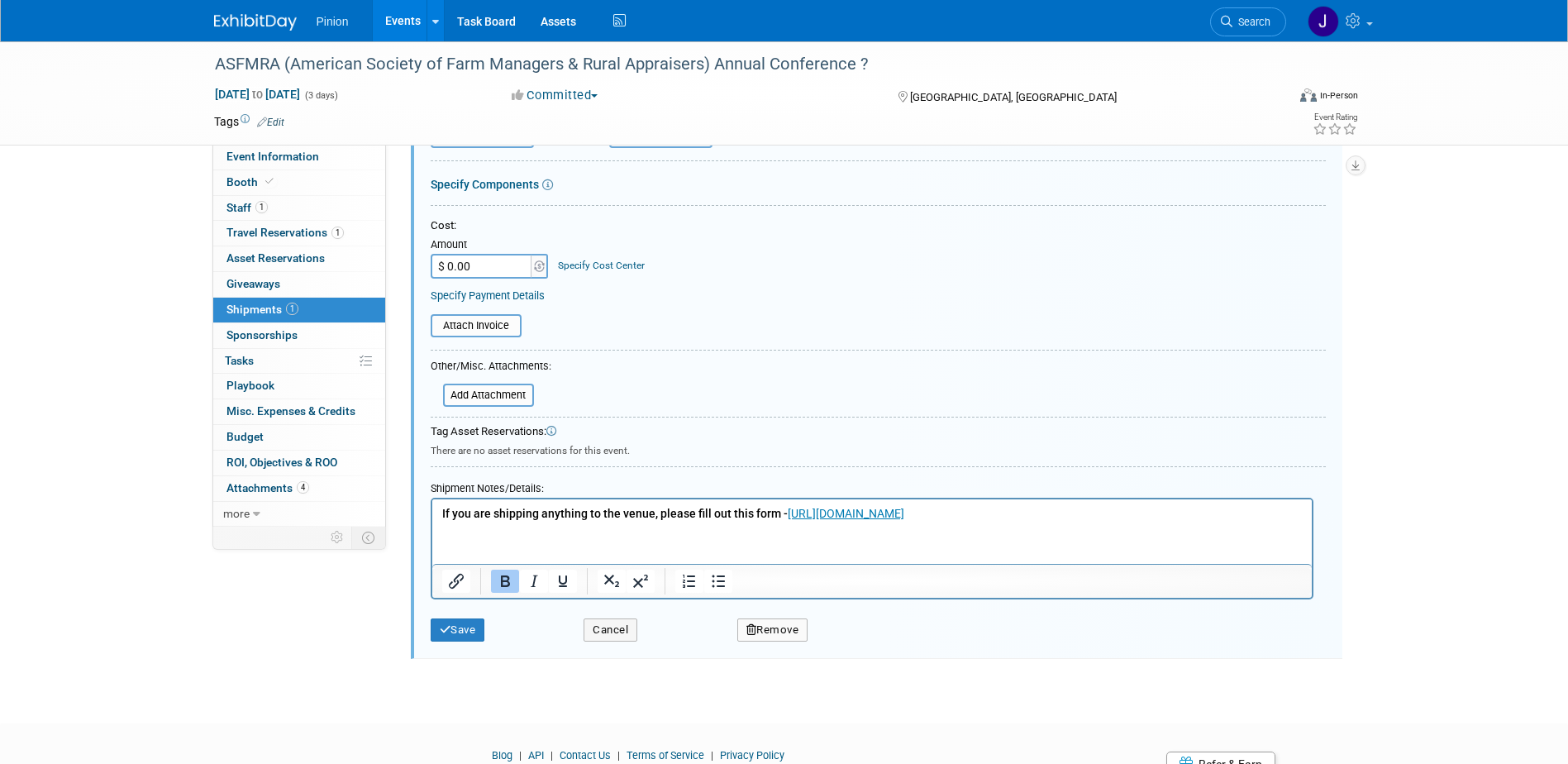
scroll to position [413, 0]
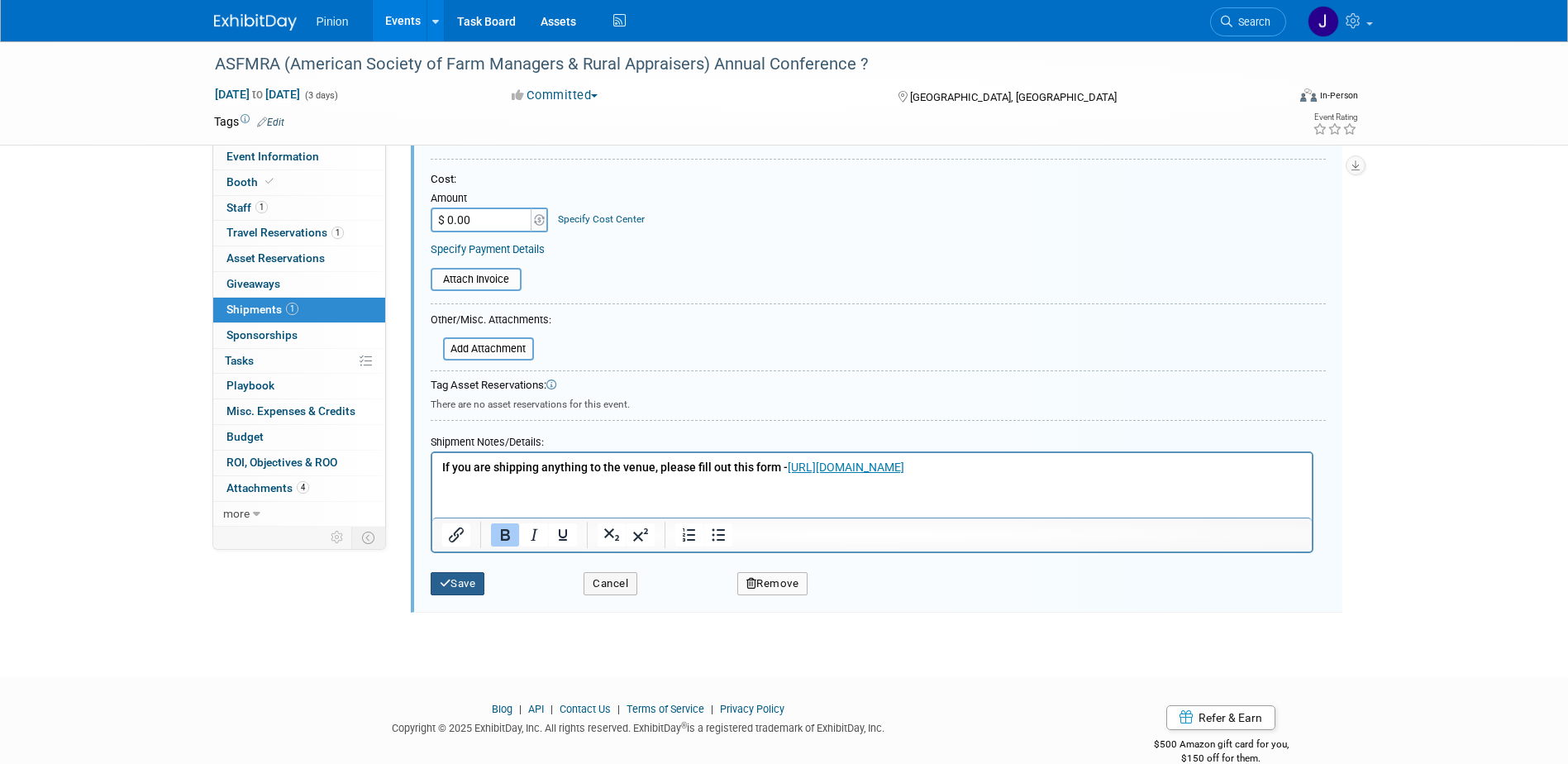
type textarea "To the Hotel | Address & How To Label Wyndham Grand Clearwater Beach 110 Corono…"
click at [480, 579] on button "Save" at bounding box center [457, 583] width 54 height 23
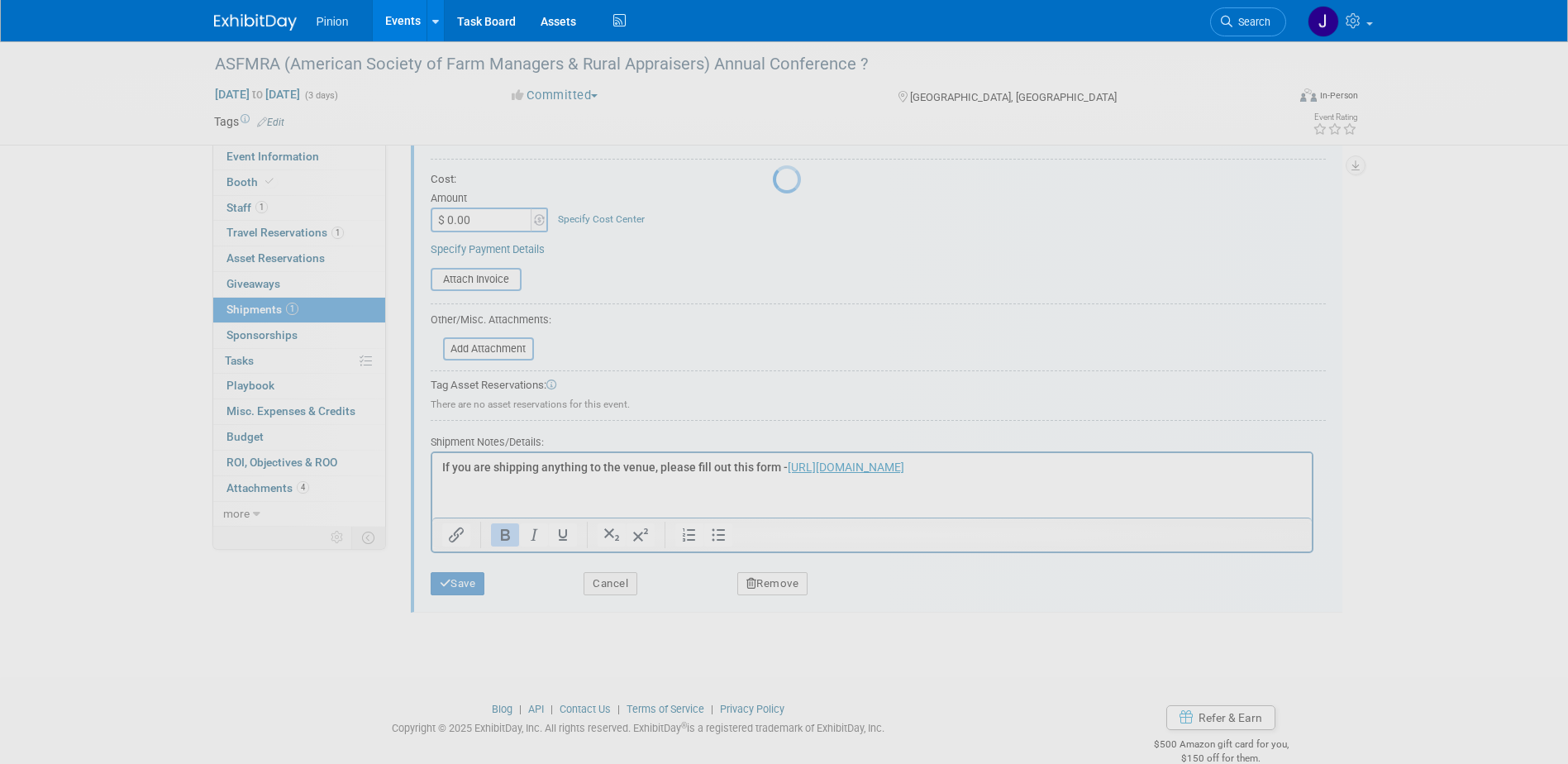
scroll to position [15, 0]
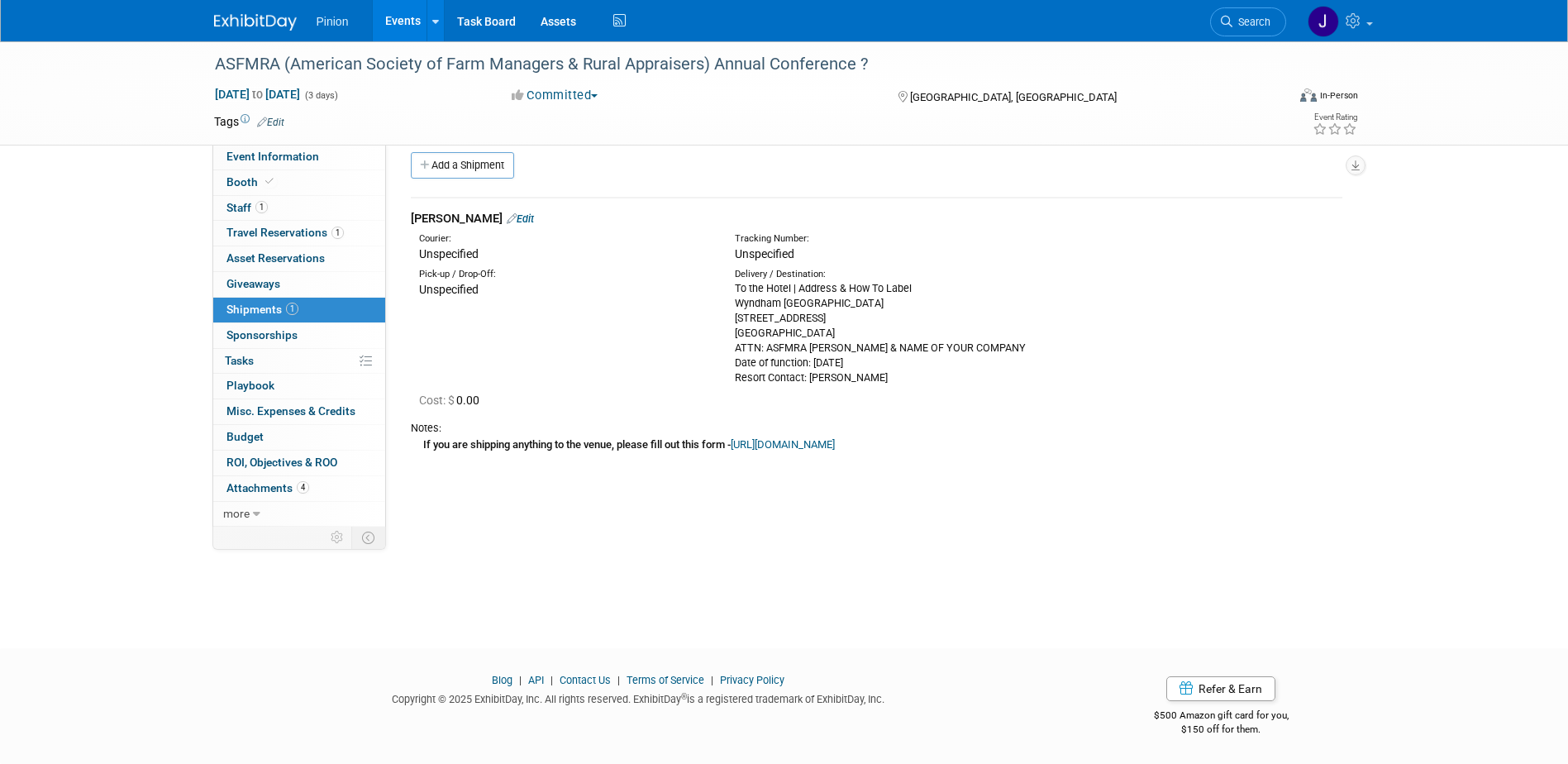
click at [507, 215] on link "Edit" at bounding box center [520, 219] width 28 height 13
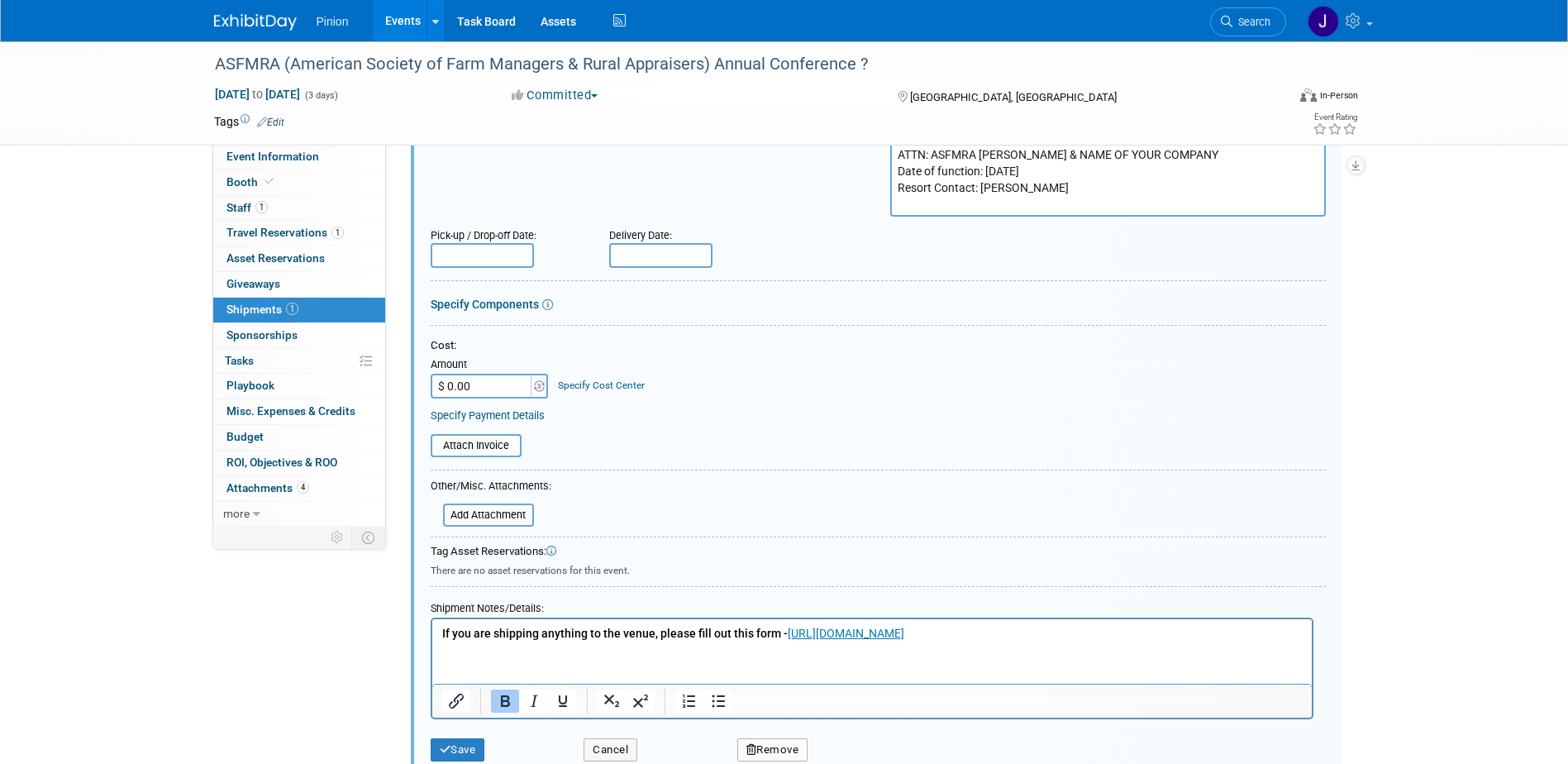
scroll to position [248, 0]
click at [1071, 624] on p "If you are shipping anything to the venue, please fill out this form - https://…" at bounding box center [872, 632] width 861 height 17
click at [1070, 628] on p "If you are shipping anything to the venue, please fill out this form - https://…" at bounding box center [872, 632] width 861 height 17
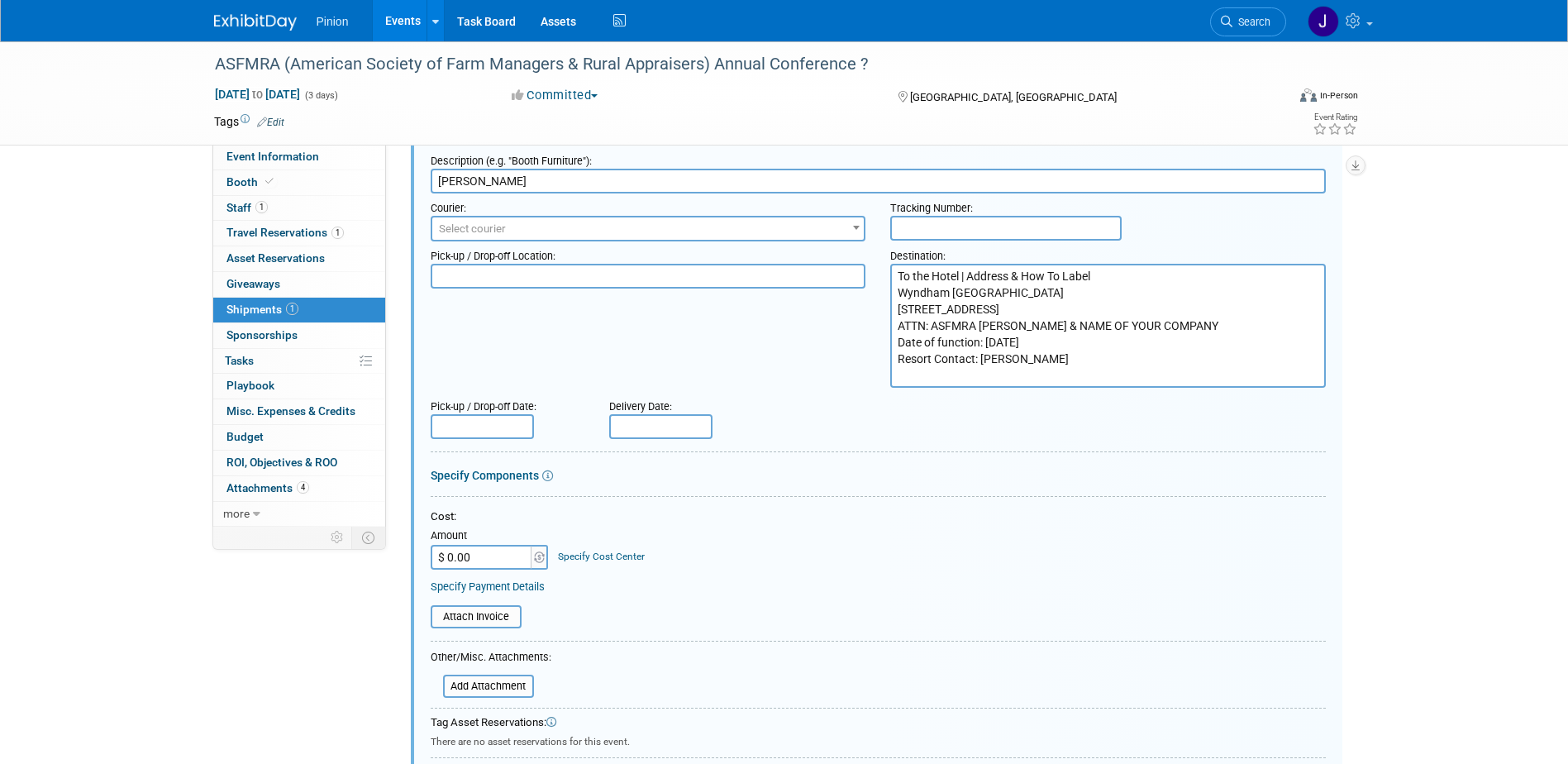
scroll to position [0, 0]
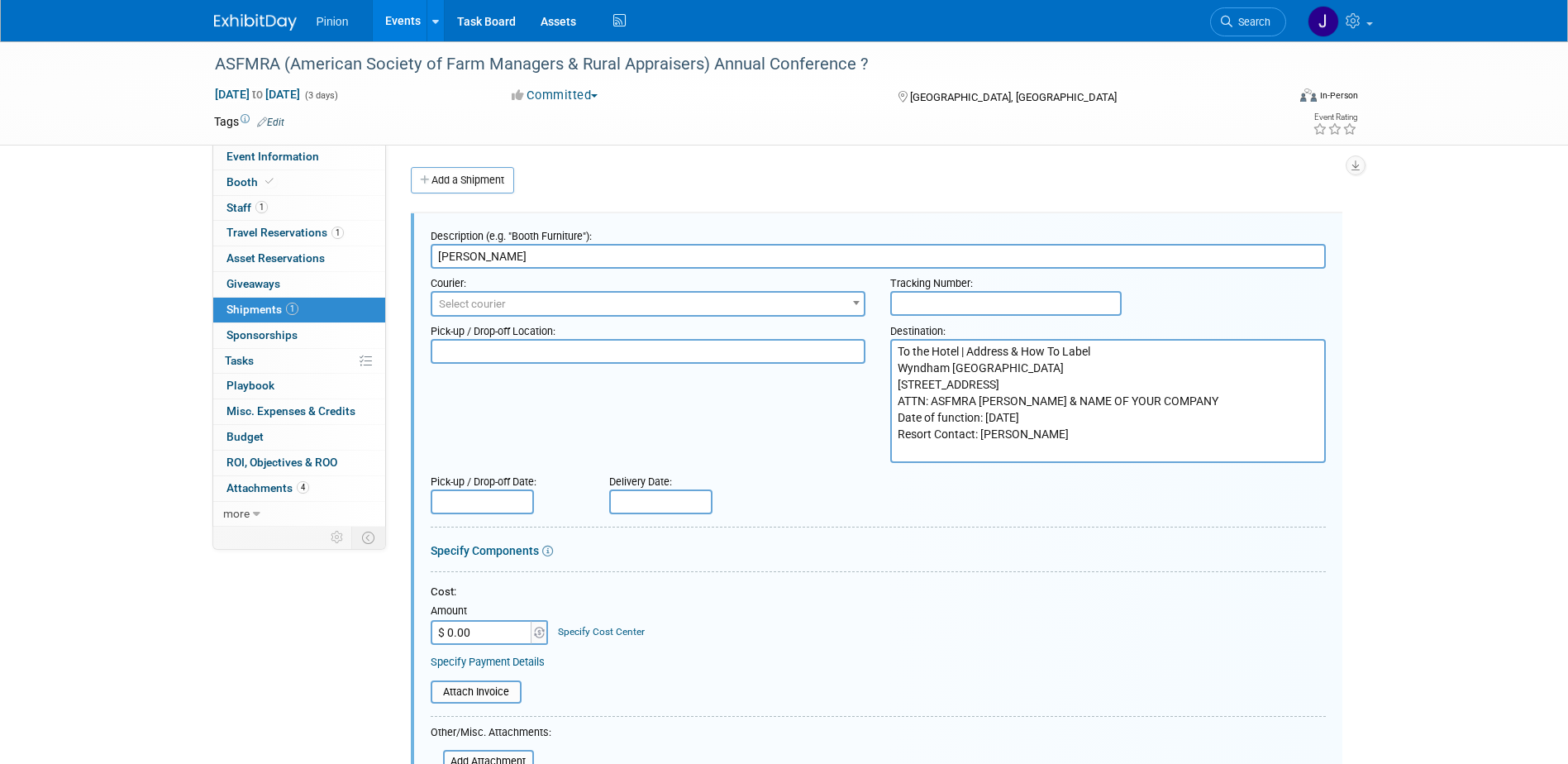
click at [590, 265] on input "Coggins" at bounding box center [877, 256] width 895 height 25
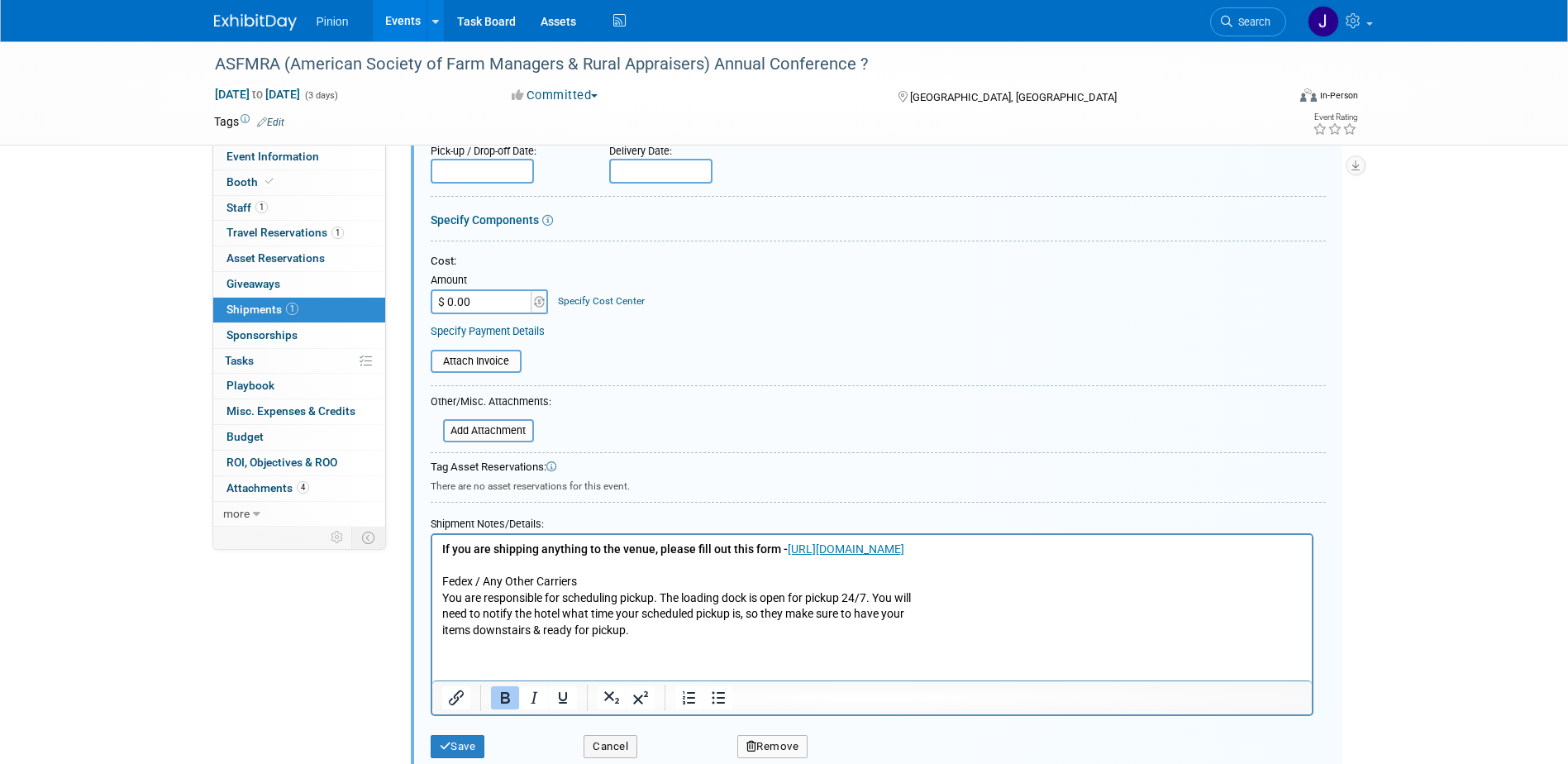
scroll to position [353, 0]
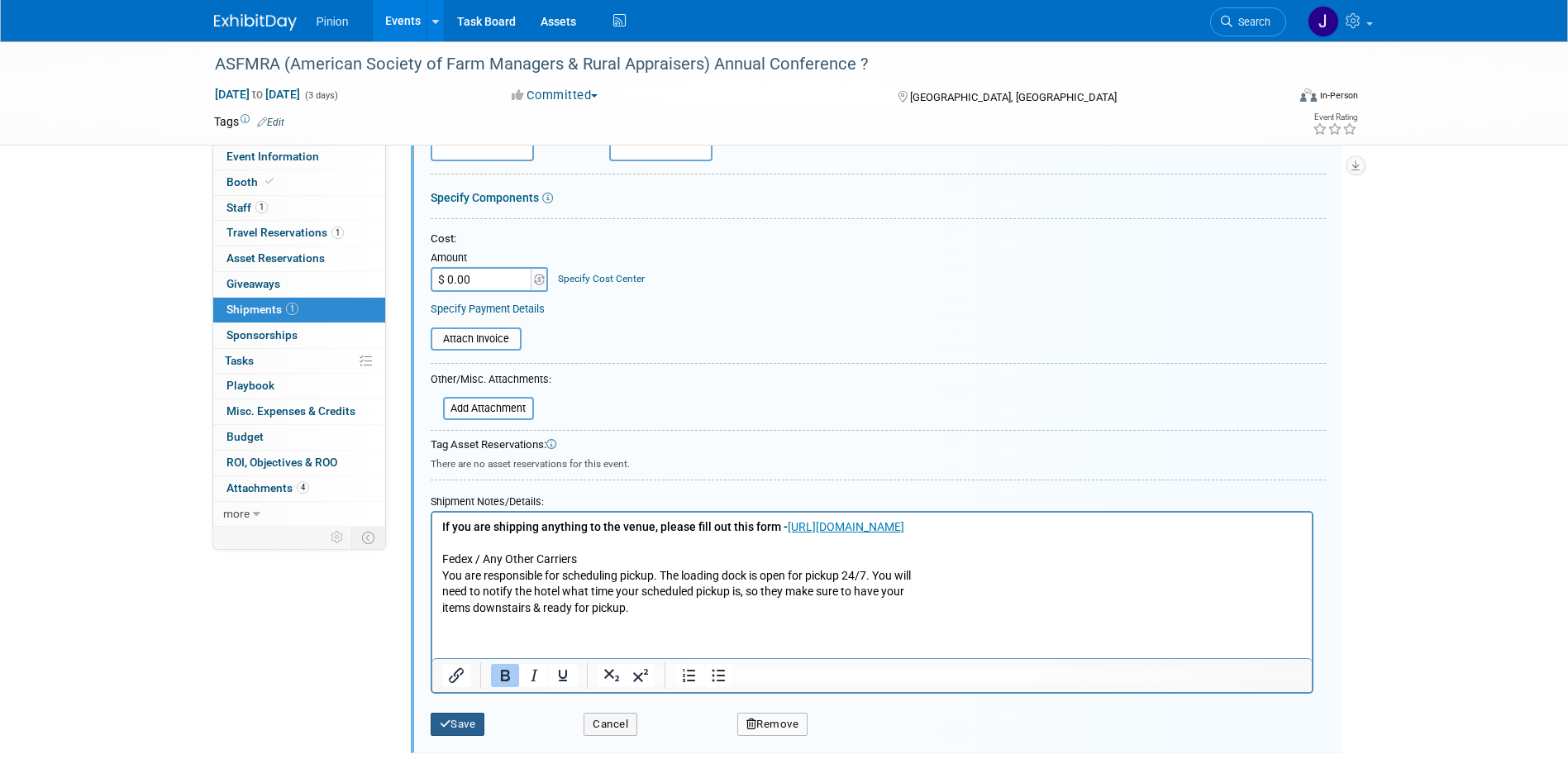
type input "Coggins - NEED TO SCHEDULE PICKUP"
click at [457, 731] on button "Save" at bounding box center [457, 723] width 54 height 23
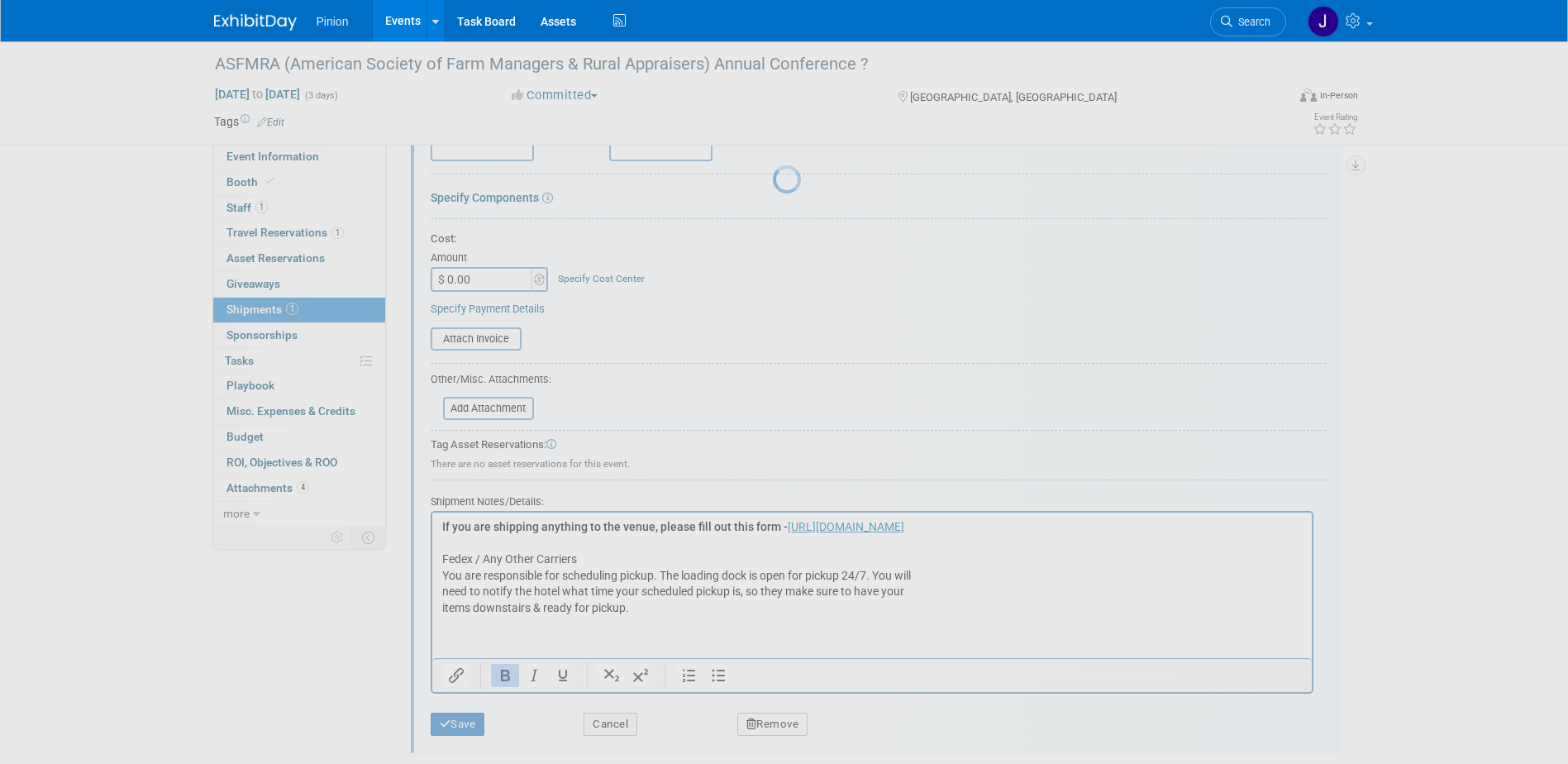
scroll to position [15, 0]
